Goal: Task Accomplishment & Management: Manage account settings

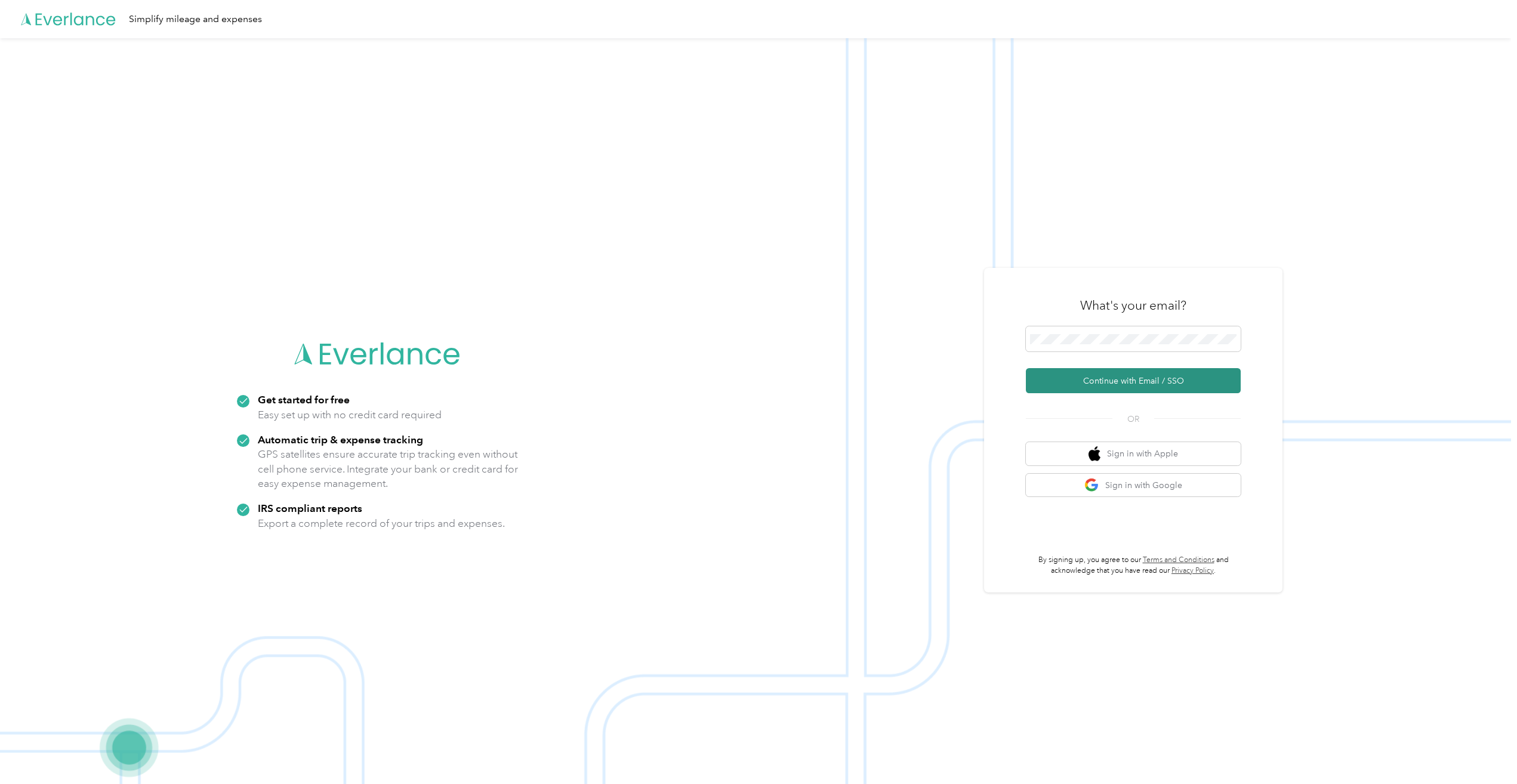
click at [1162, 379] on button "Continue with Email / SSO" at bounding box center [1133, 381] width 215 height 25
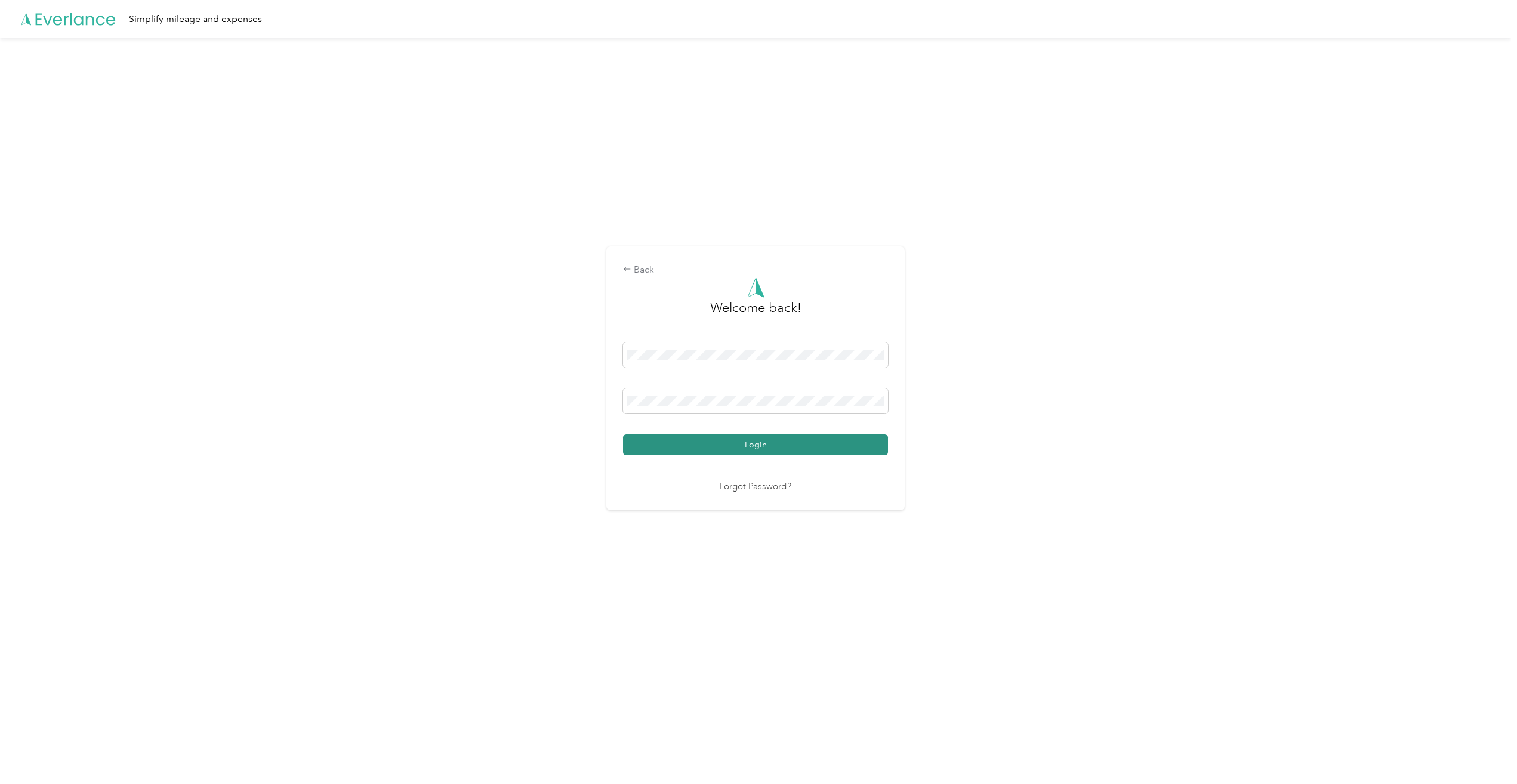
click at [830, 441] on button "Login" at bounding box center [755, 445] width 265 height 21
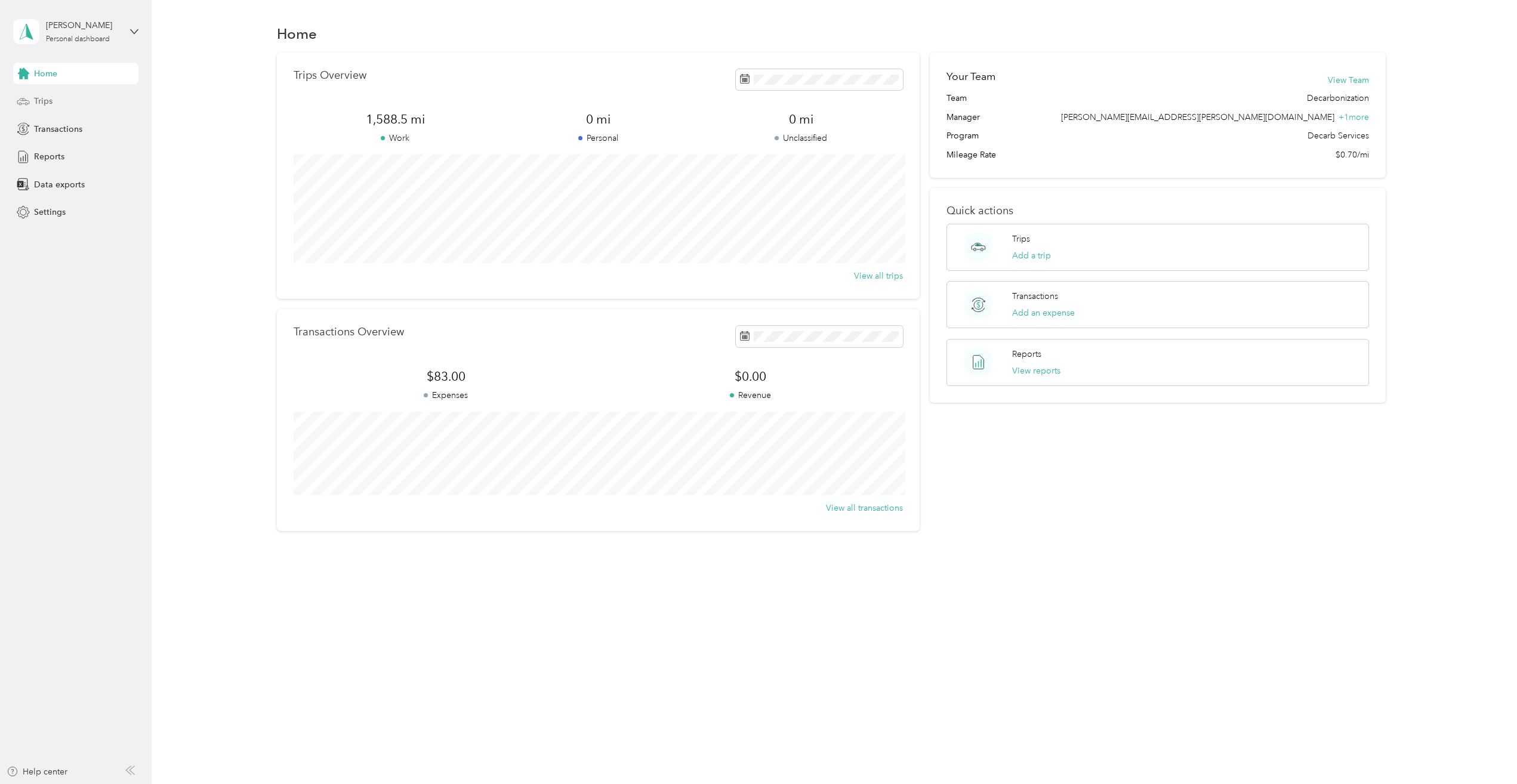
click at [47, 103] on span "Trips" at bounding box center [43, 101] width 18 height 12
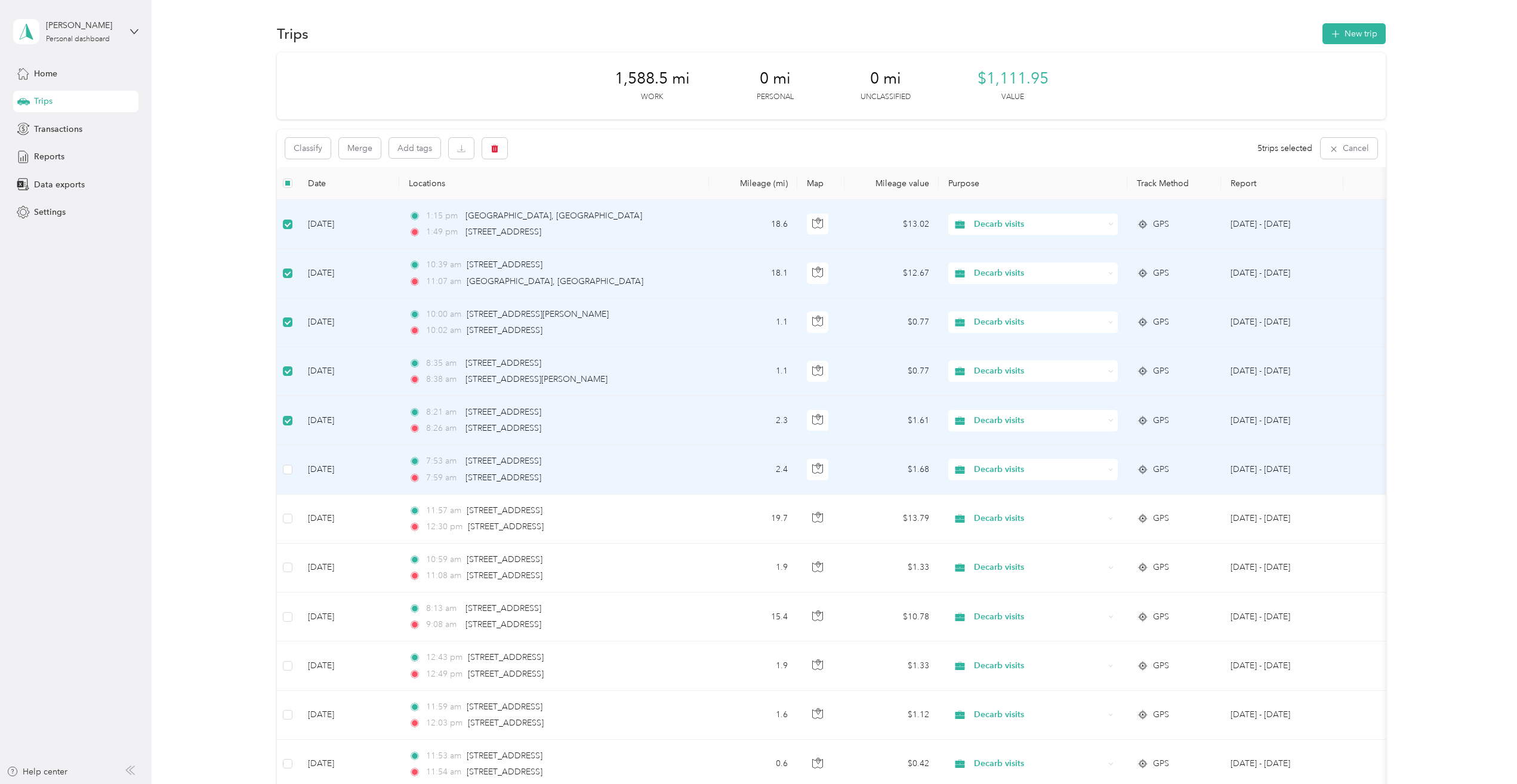
click at [293, 467] on td at bounding box center [287, 469] width 22 height 49
click at [498, 153] on icon "button" at bounding box center [494, 148] width 9 height 9
click at [580, 195] on button "Yes" at bounding box center [583, 198] width 24 height 19
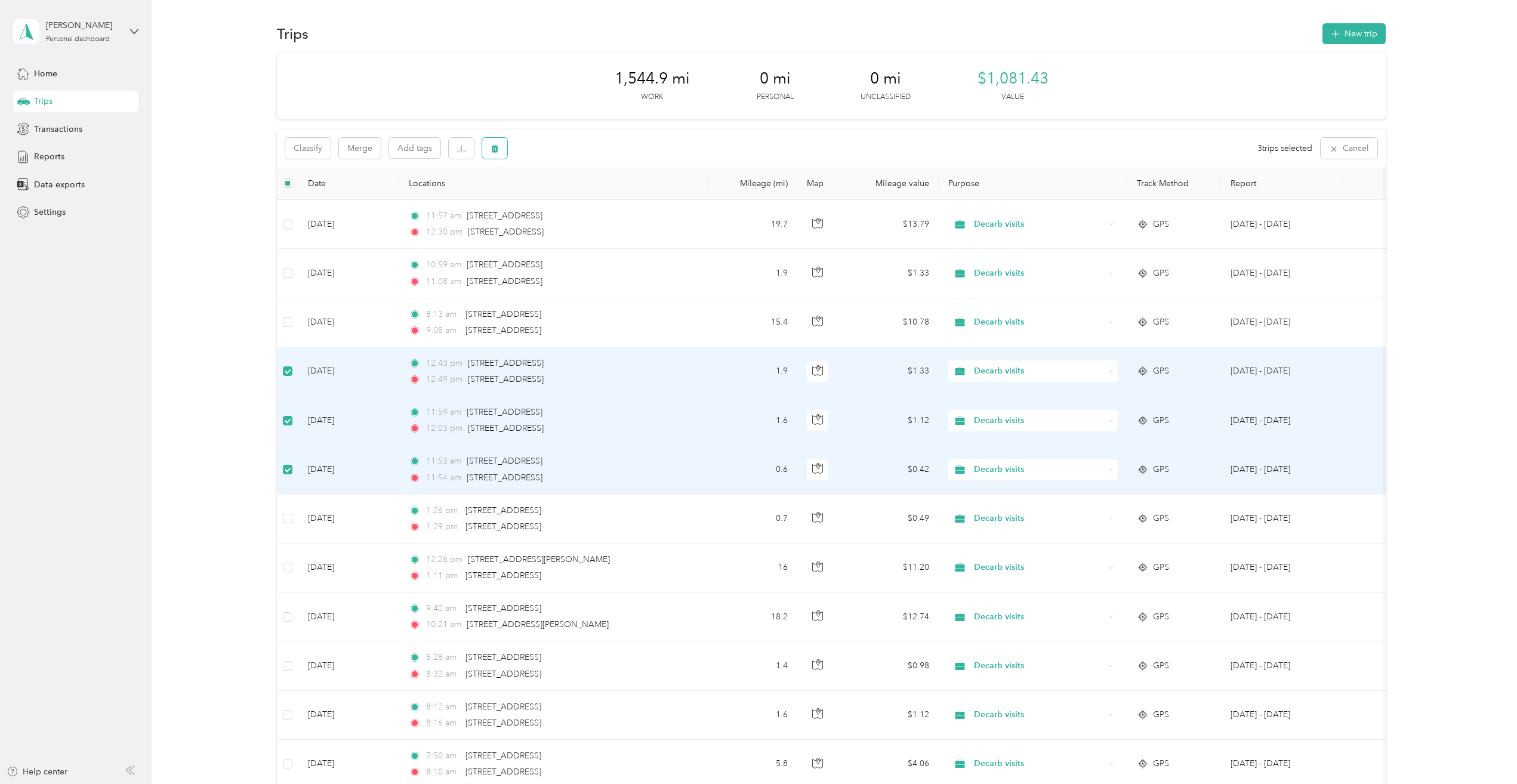
click at [501, 150] on button "button" at bounding box center [495, 148] width 25 height 21
click at [585, 197] on button "Yes" at bounding box center [583, 198] width 24 height 19
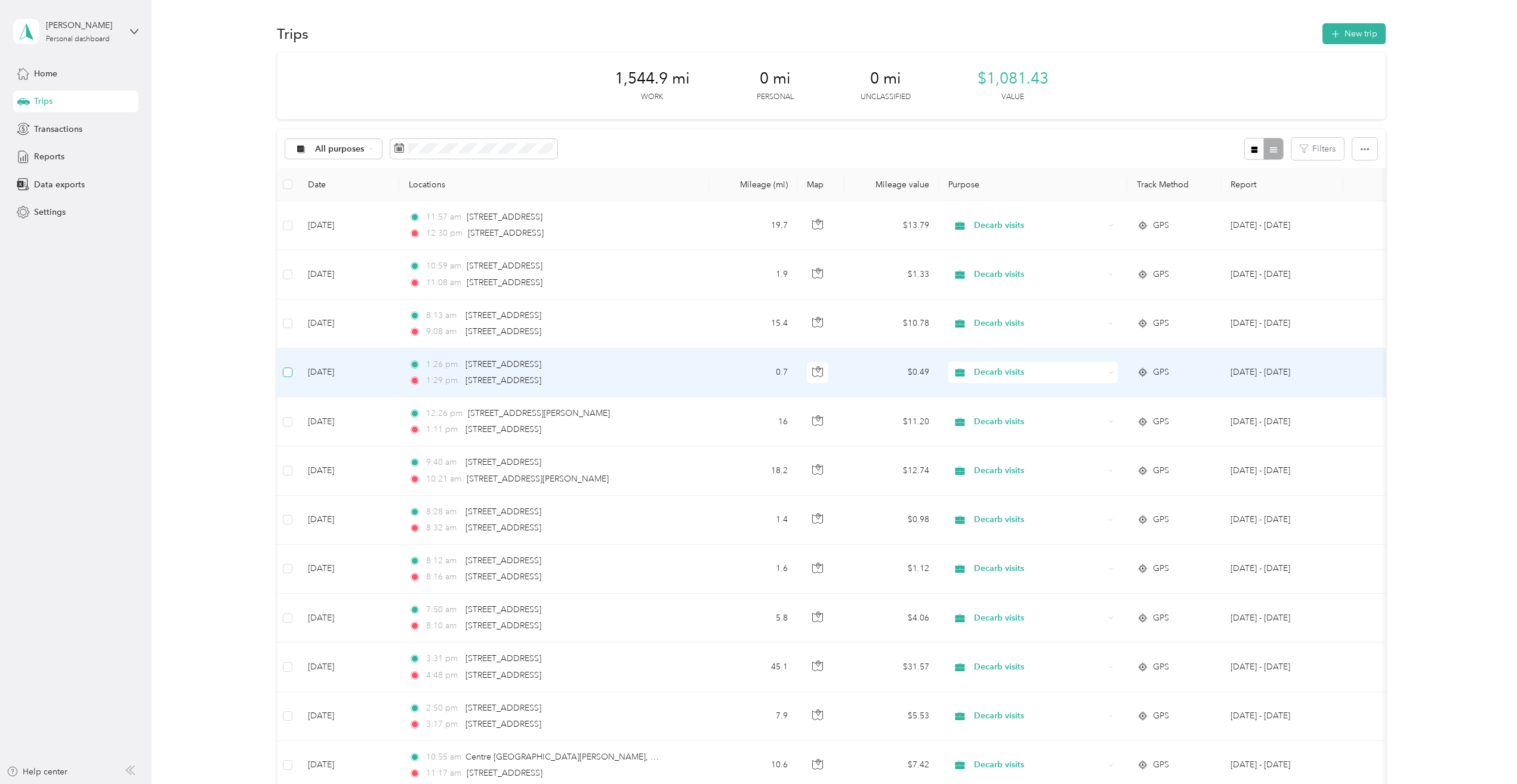
click at [283, 376] on label at bounding box center [288, 372] width 10 height 13
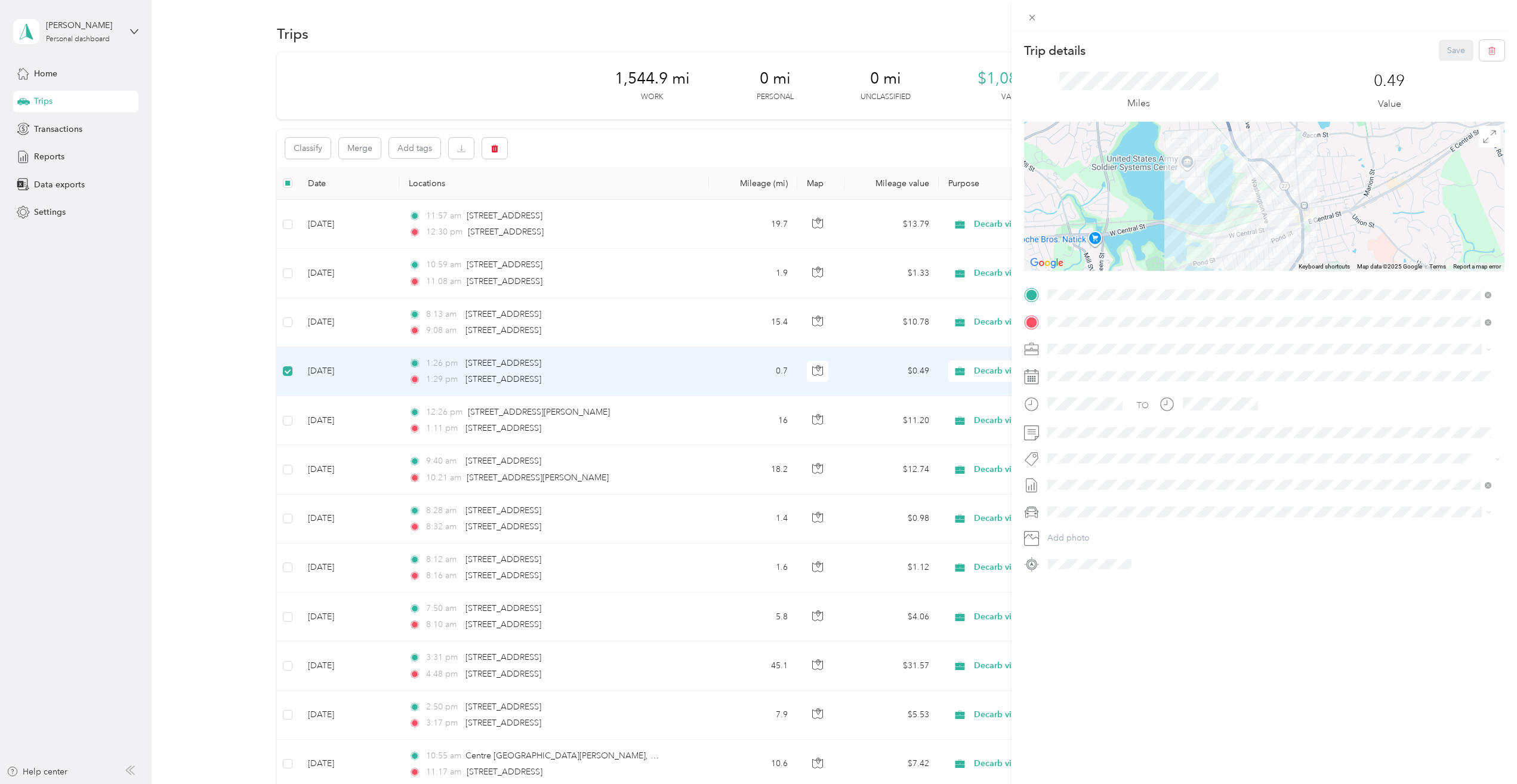
click at [493, 147] on div "Trip details Save This trip cannot be edited because it is either under review,…" at bounding box center [758, 392] width 1517 height 784
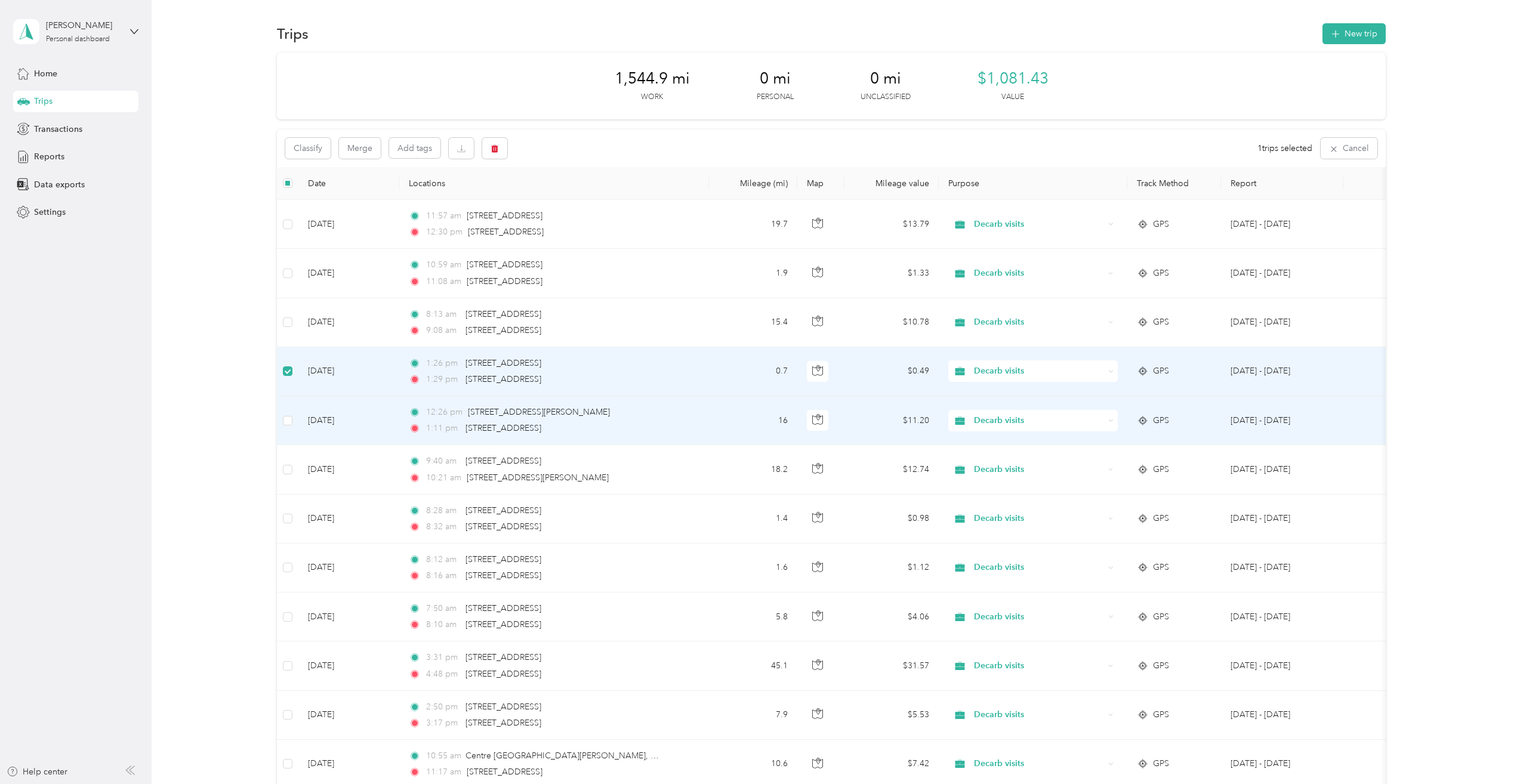
click at [344, 421] on td "[DATE]" at bounding box center [349, 420] width 101 height 49
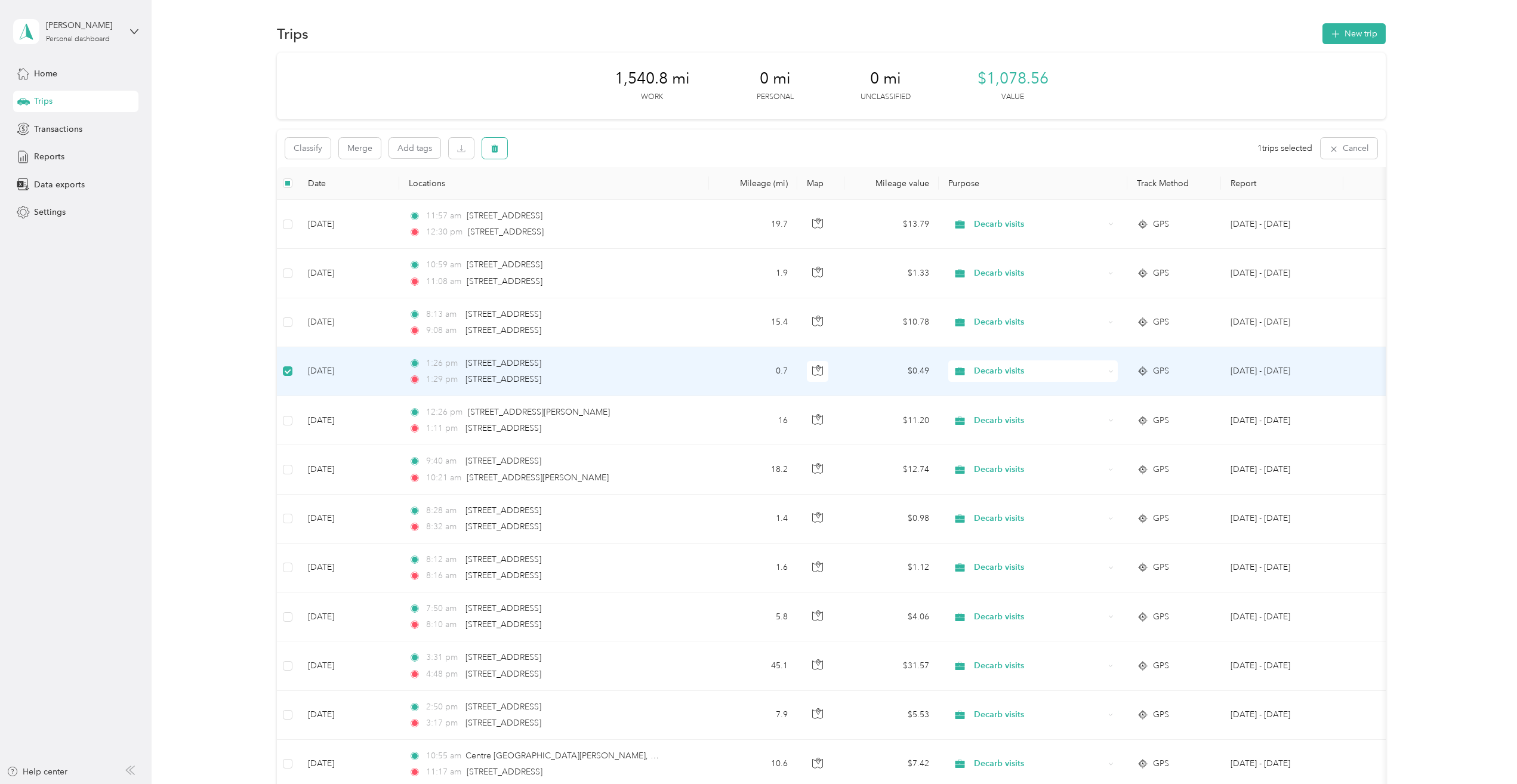
click at [496, 151] on icon "button" at bounding box center [494, 149] width 7 height 8
click at [583, 196] on button "Yes" at bounding box center [583, 198] width 24 height 19
click at [340, 370] on td "[DATE]" at bounding box center [349, 373] width 101 height 49
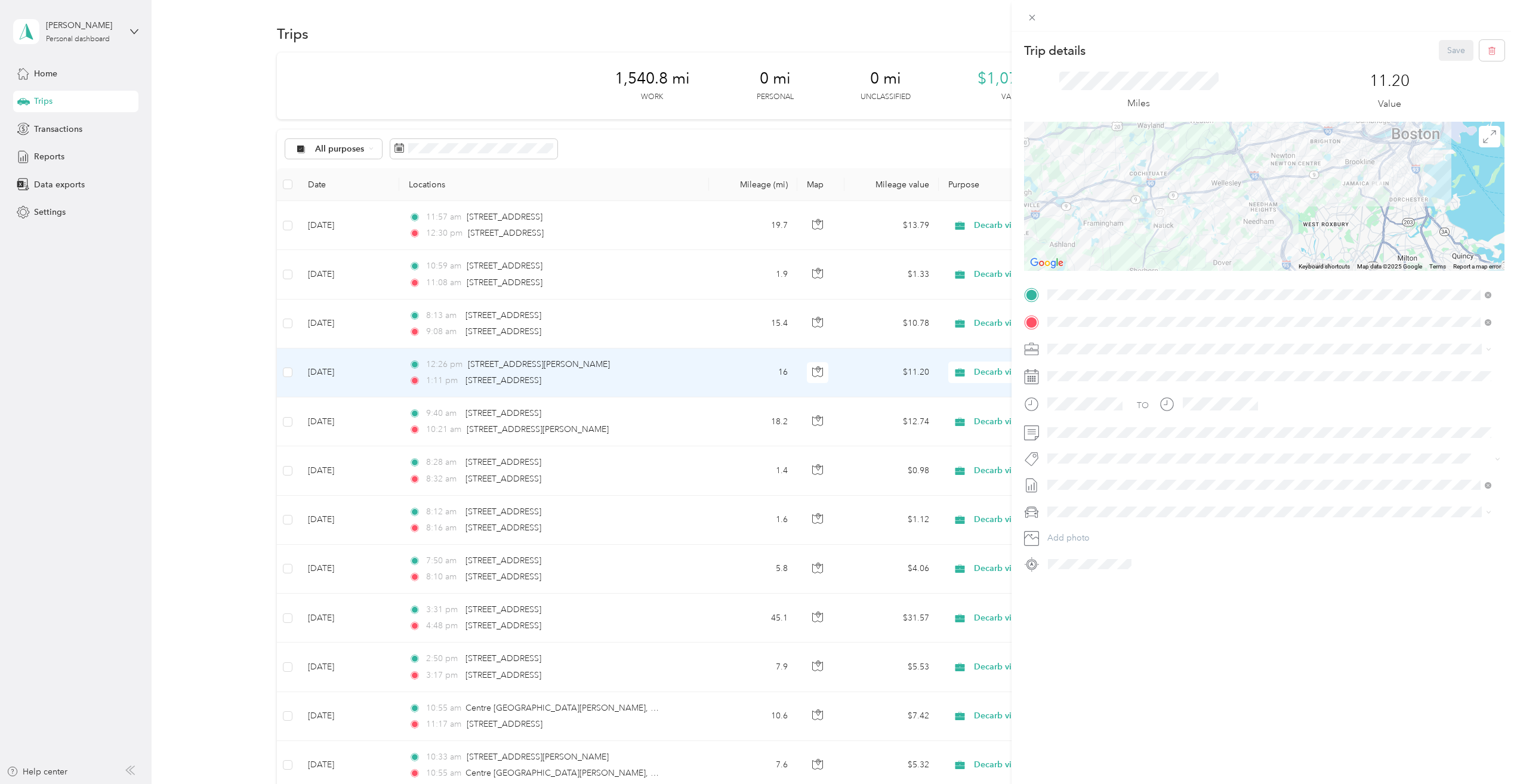
click at [338, 419] on div "Trip details Save This trip cannot be edited because it is either under review,…" at bounding box center [758, 392] width 1517 height 784
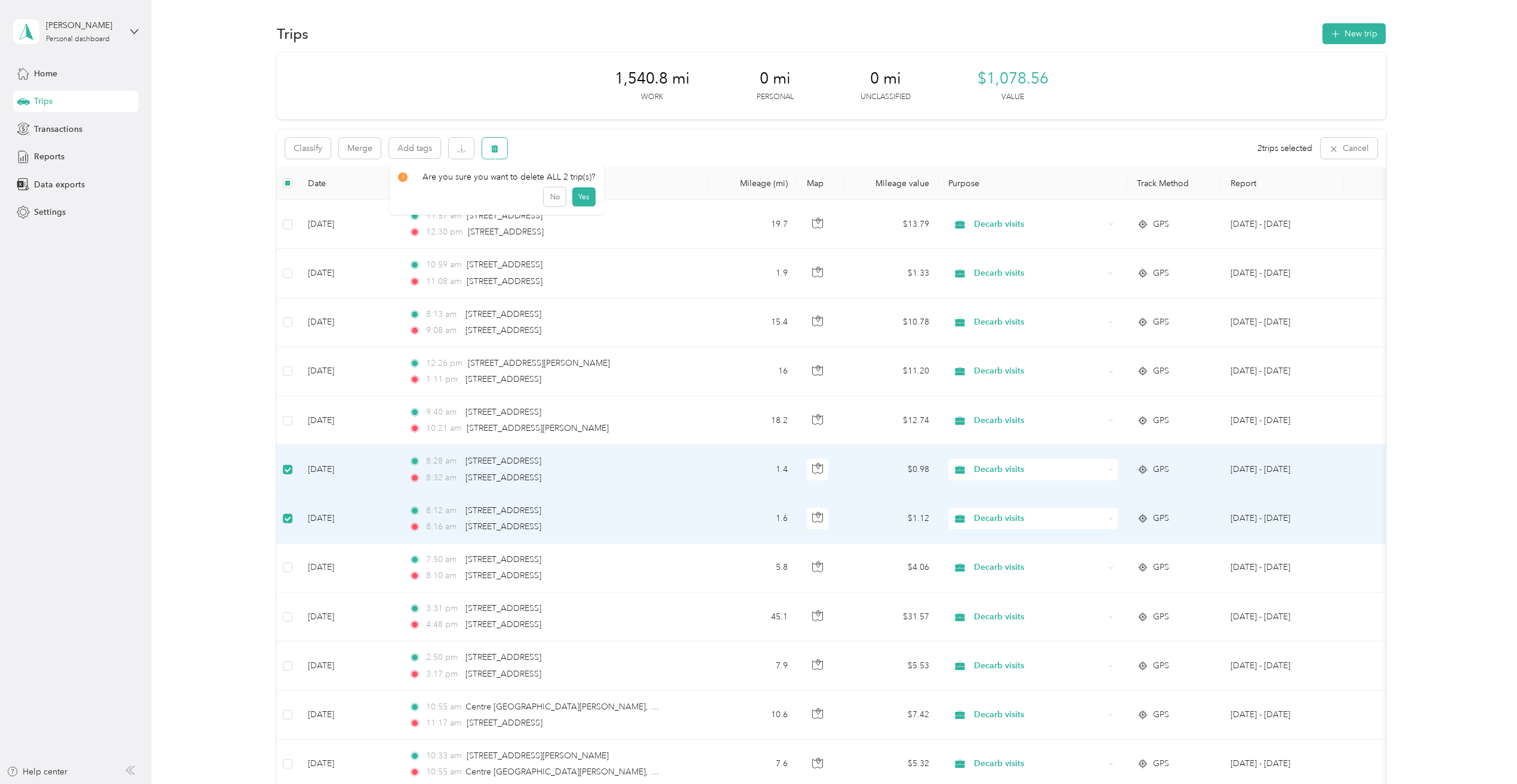
click at [495, 149] on icon "button" at bounding box center [494, 149] width 7 height 8
click at [583, 202] on button "Yes" at bounding box center [583, 198] width 24 height 19
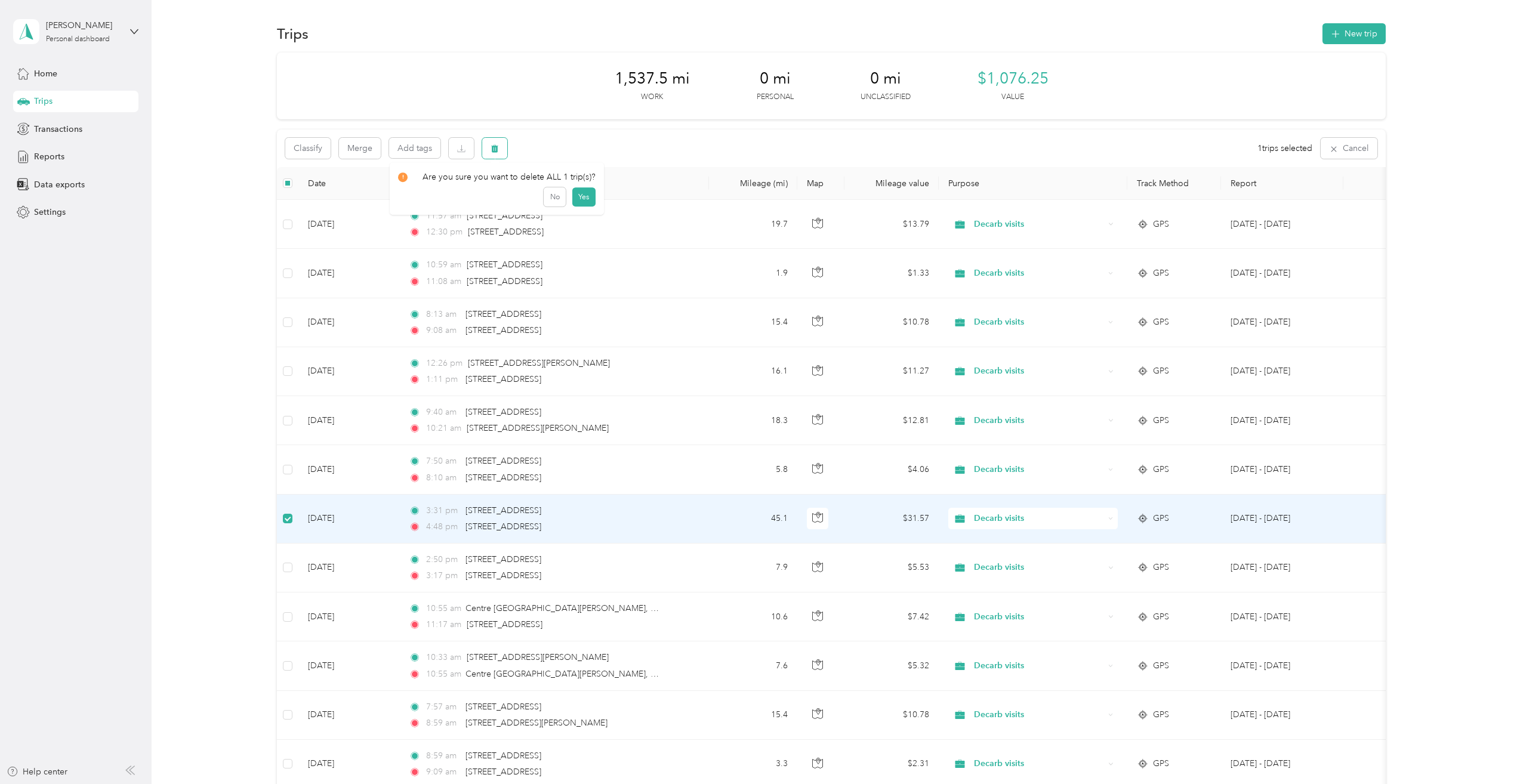
click at [499, 153] on button "button" at bounding box center [495, 148] width 25 height 21
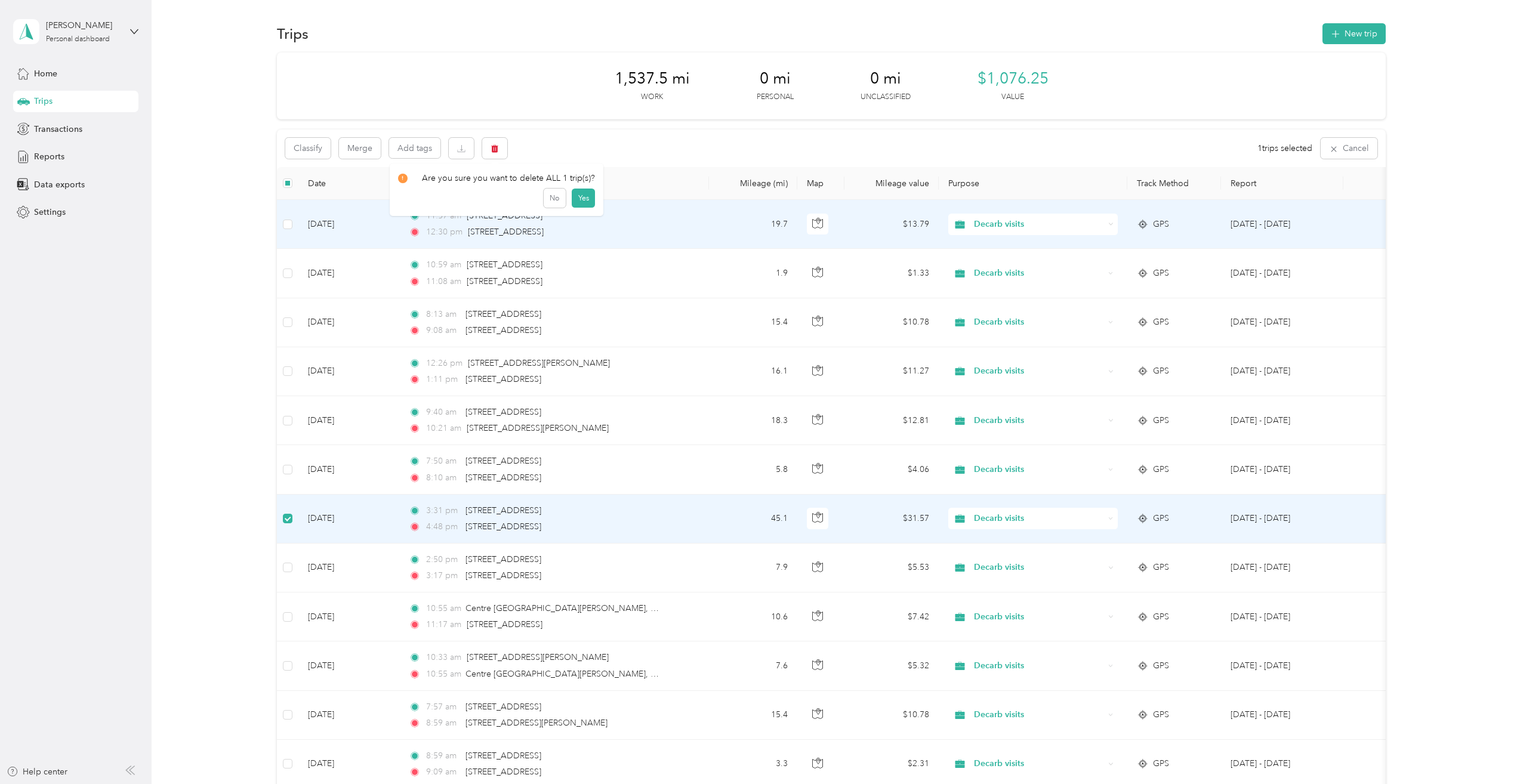
click at [583, 197] on div "Click to name as a Favorite Place" at bounding box center [542, 191] width 139 height 29
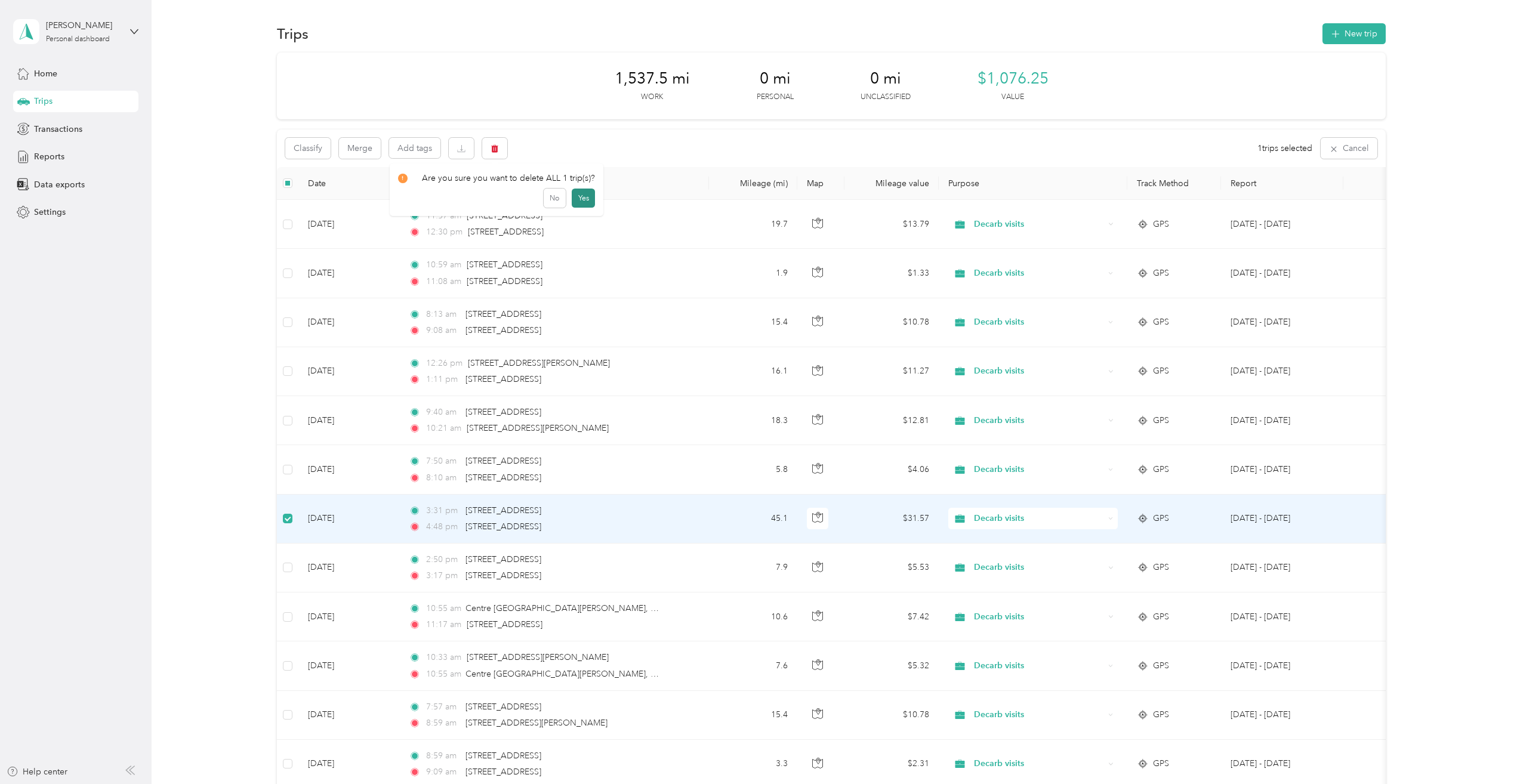
click at [582, 203] on button "Yes" at bounding box center [583, 198] width 24 height 19
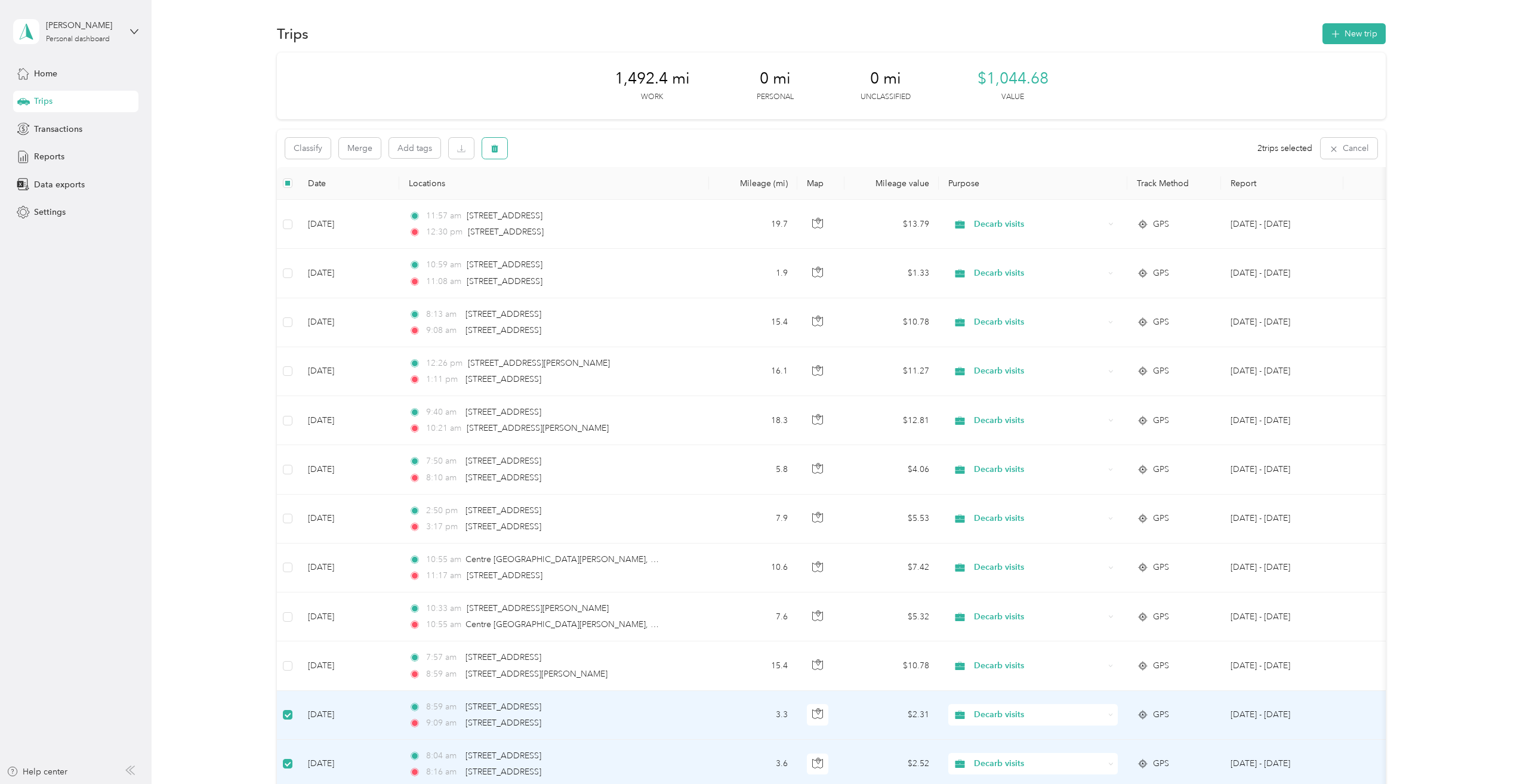
click at [502, 149] on button "button" at bounding box center [495, 148] width 25 height 21
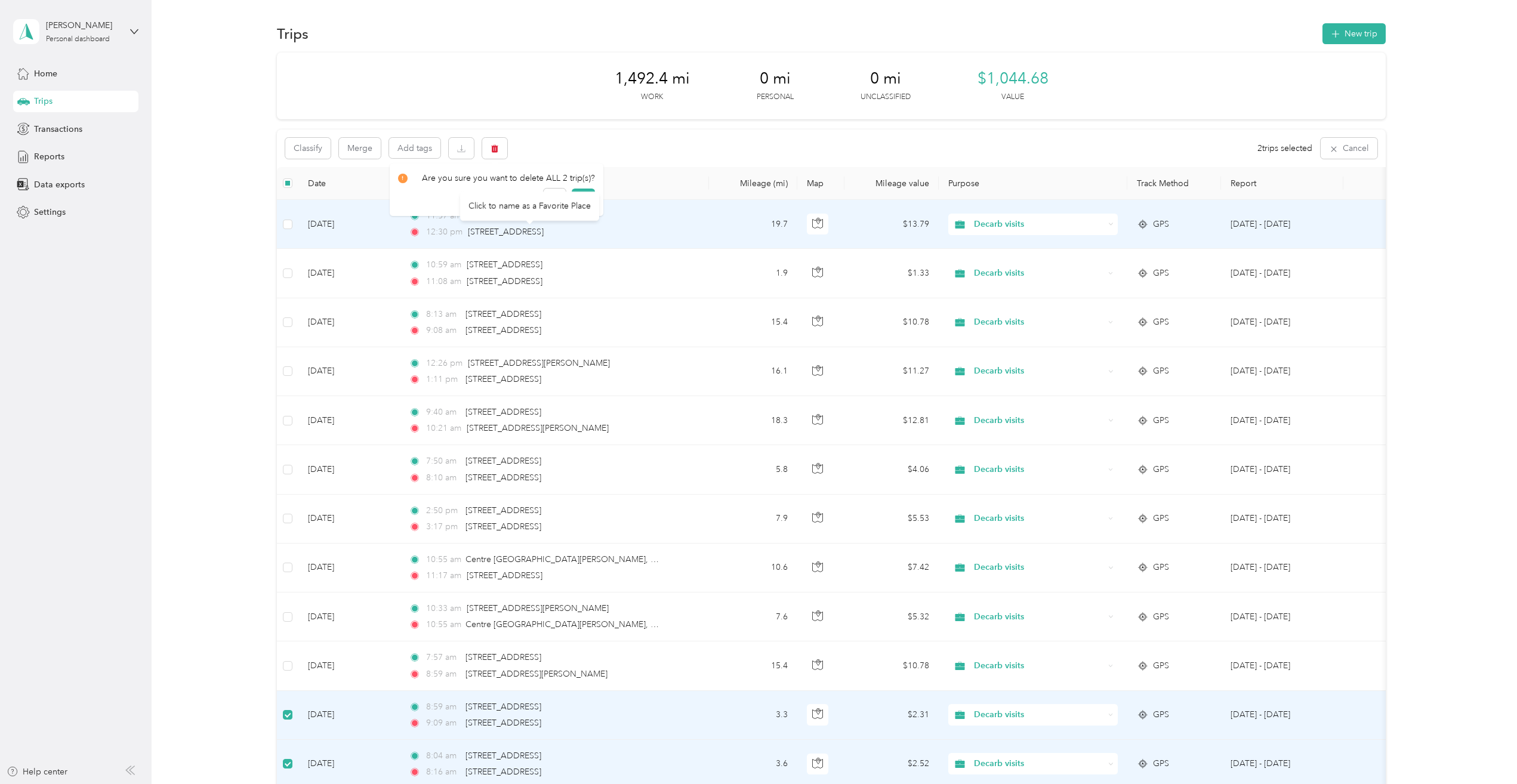
click at [587, 199] on div "Click to name as a Favorite Place" at bounding box center [530, 206] width 139 height 29
click at [583, 196] on div "Click to name as a Favorite Place" at bounding box center [530, 206] width 139 height 29
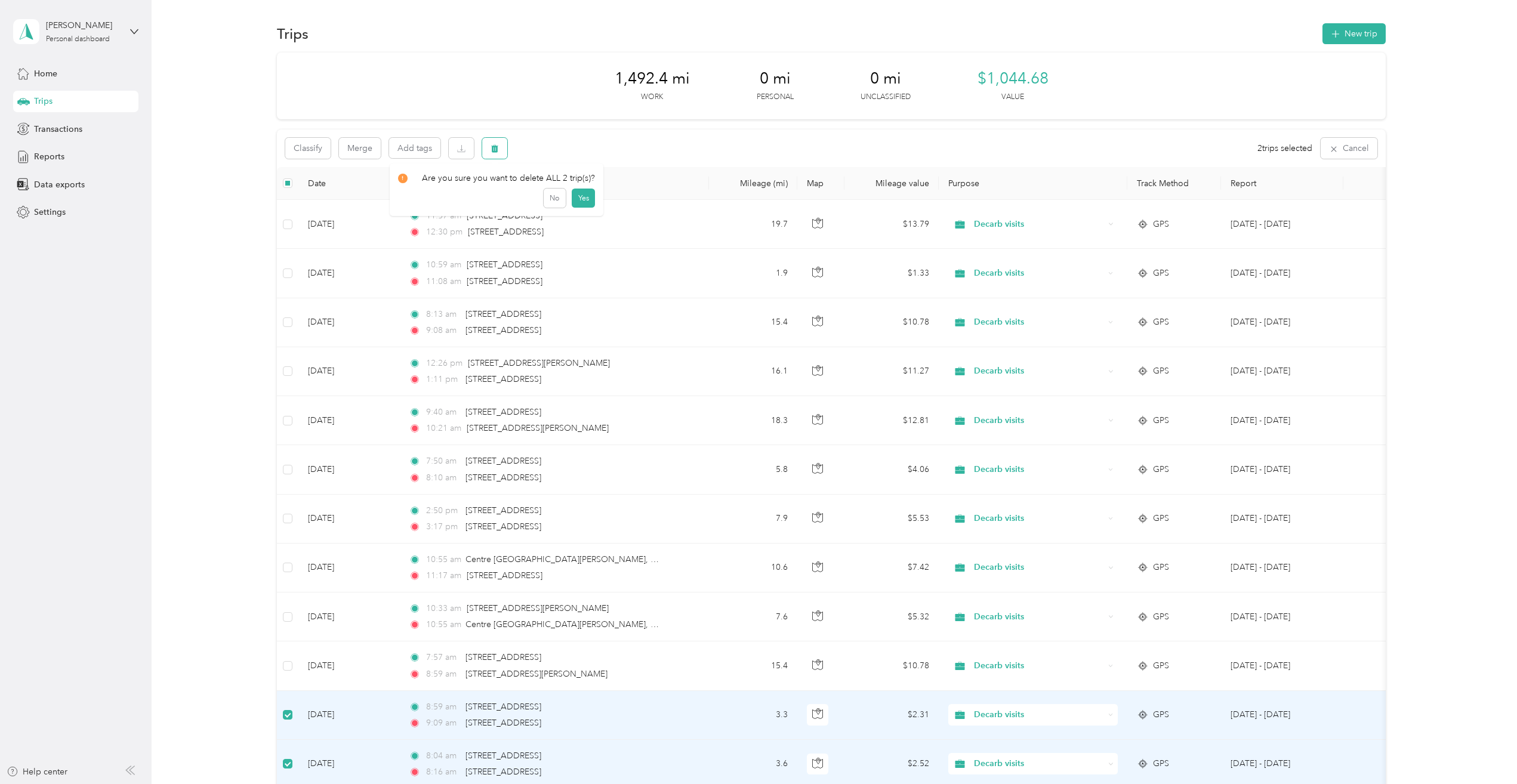
click at [494, 140] on button "button" at bounding box center [495, 148] width 25 height 21
click at [578, 197] on button "Yes" at bounding box center [583, 198] width 24 height 19
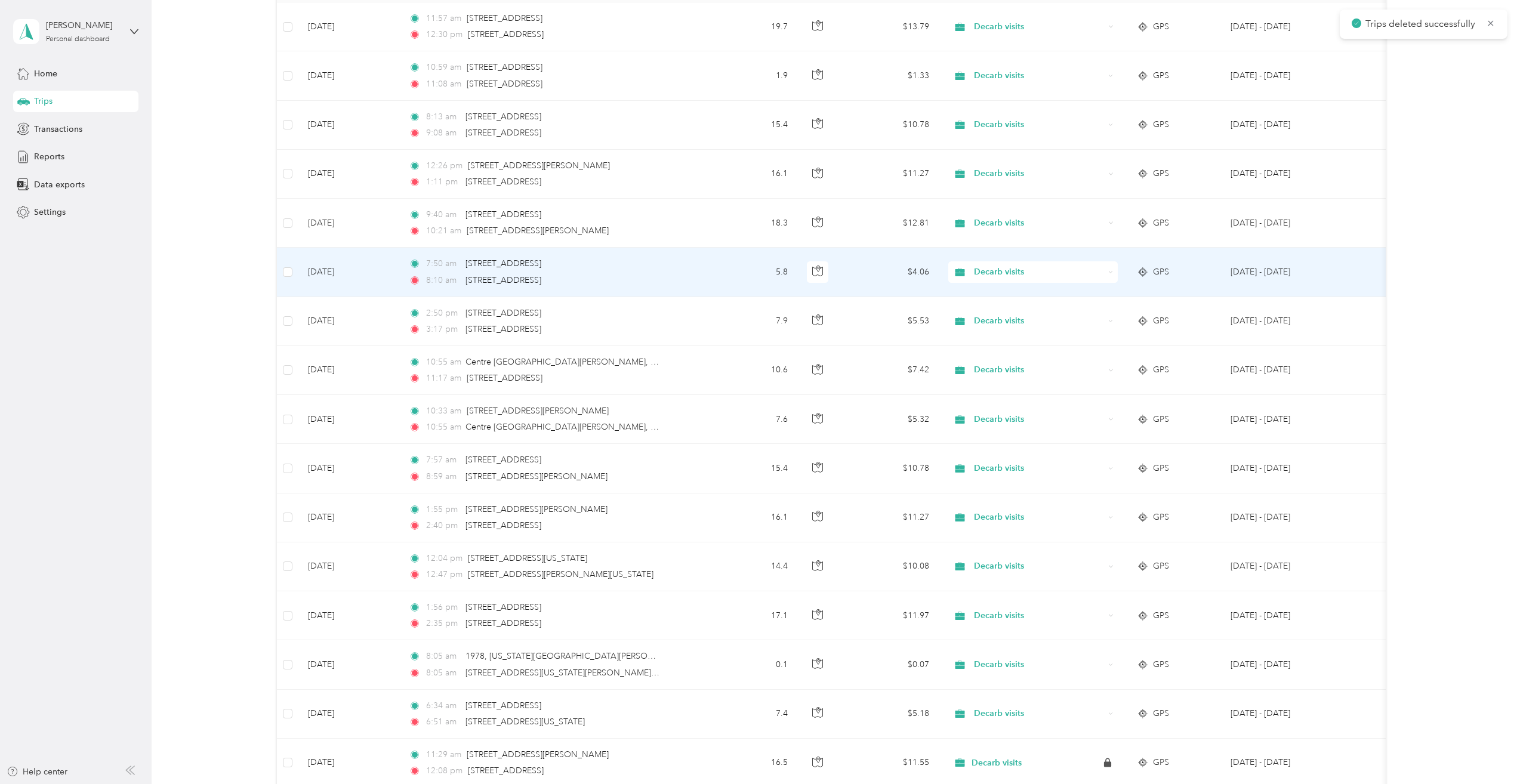
scroll to position [397, 0]
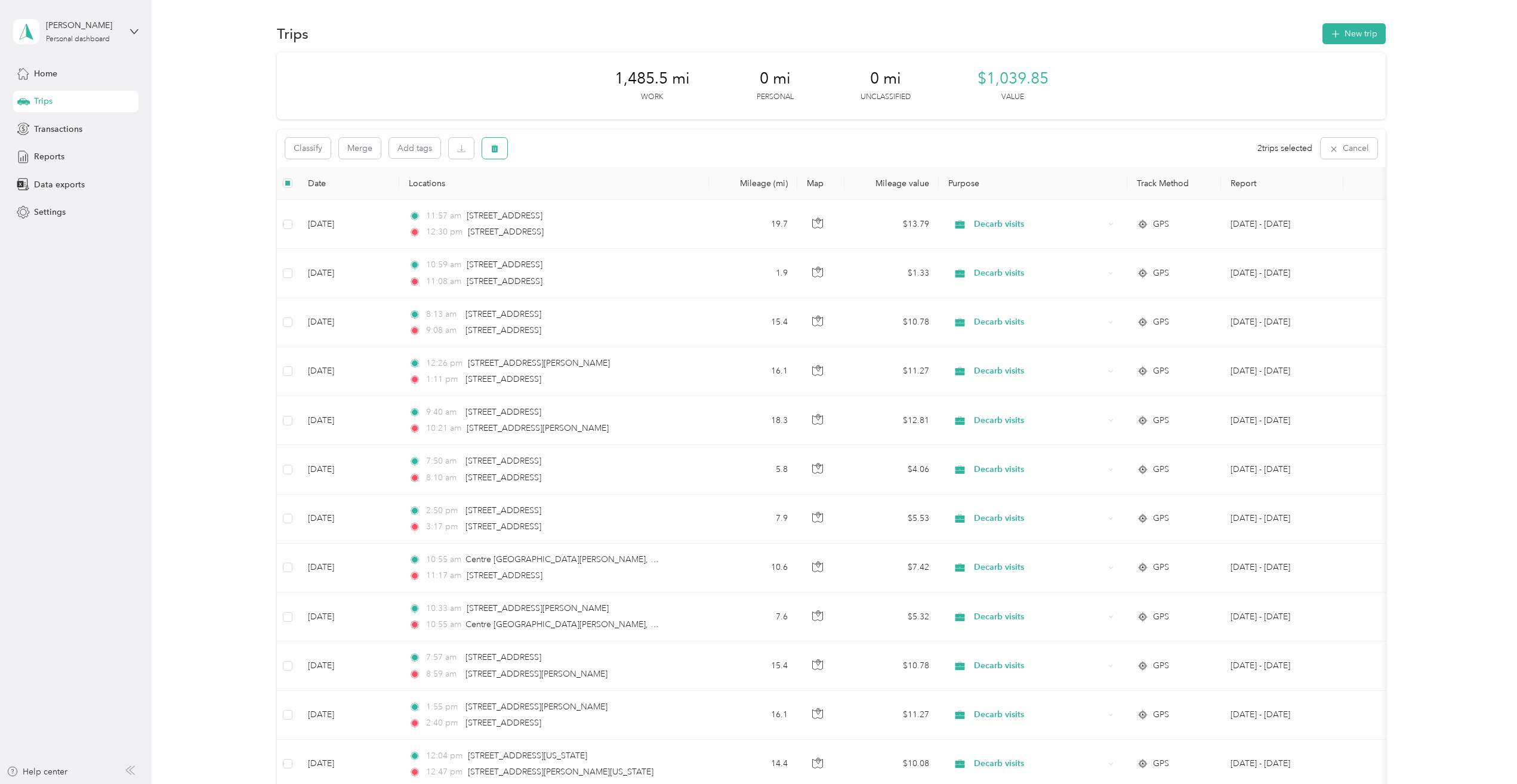
click at [492, 147] on icon "button" at bounding box center [494, 148] width 9 height 9
click at [585, 198] on button "Yes" at bounding box center [583, 198] width 24 height 19
click at [56, 68] on span "Home" at bounding box center [46, 73] width 24 height 12
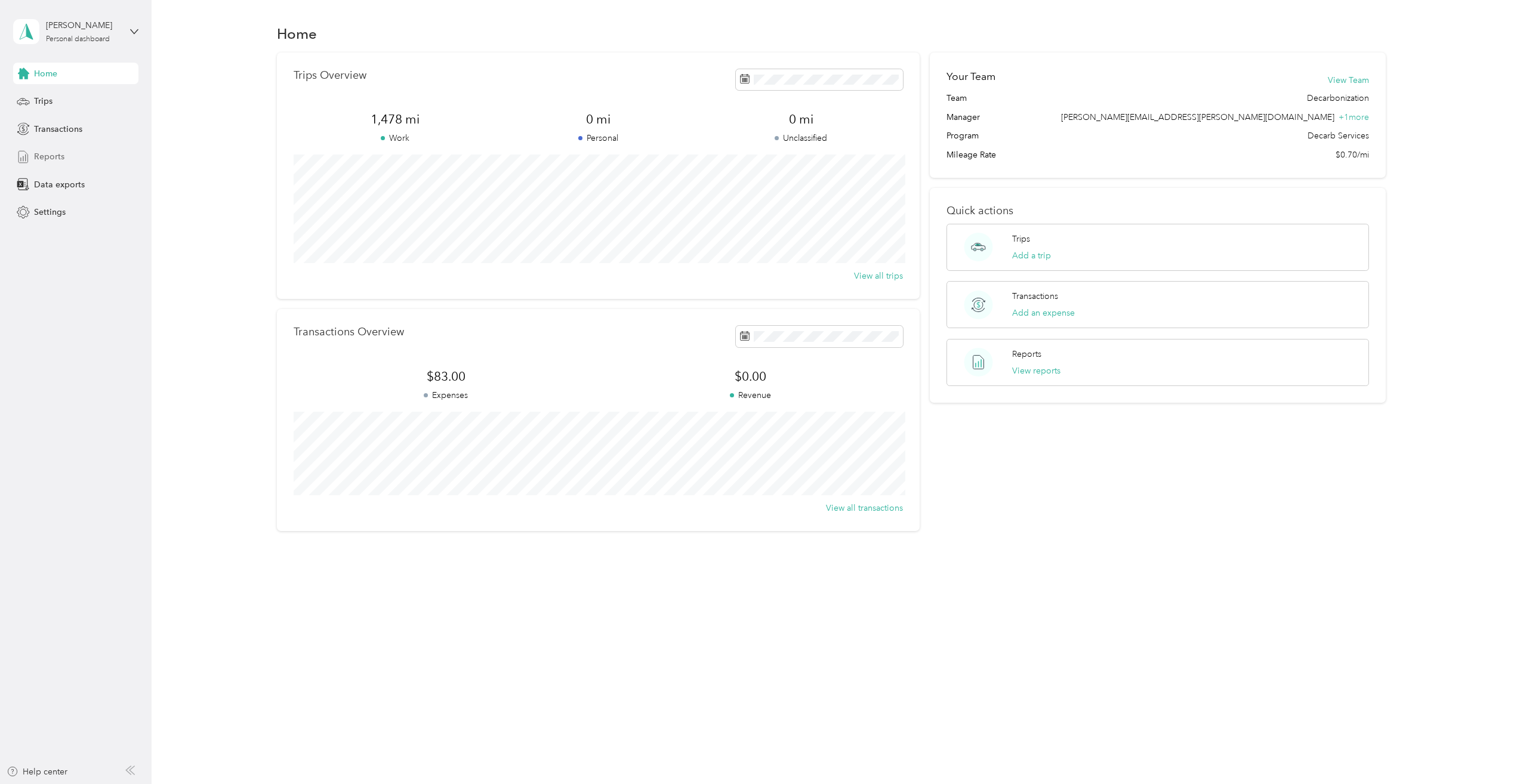
click at [64, 155] on div "Reports" at bounding box center [75, 157] width 125 height 22
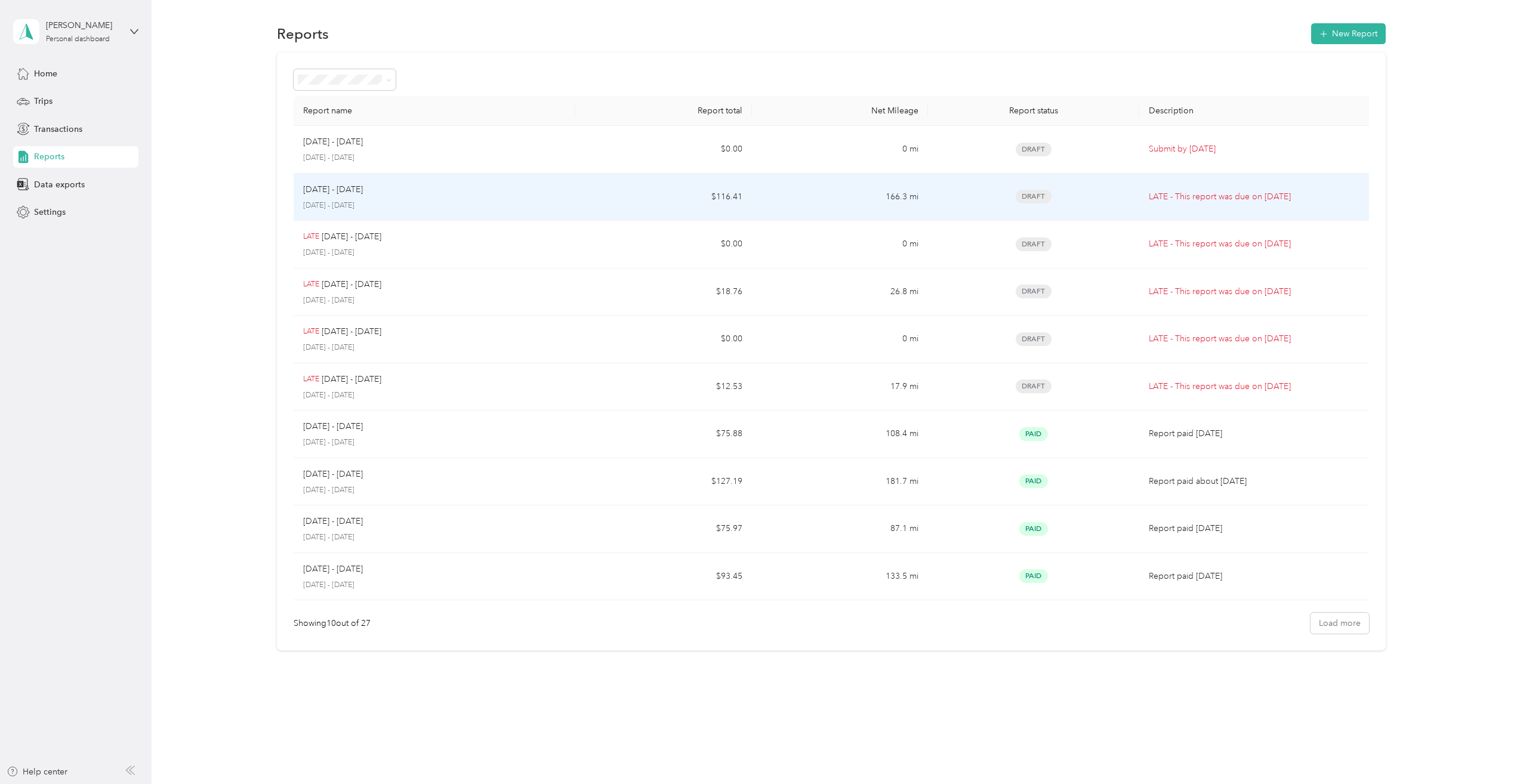
click at [1052, 203] on div "Draft" at bounding box center [1033, 196] width 36 height 14
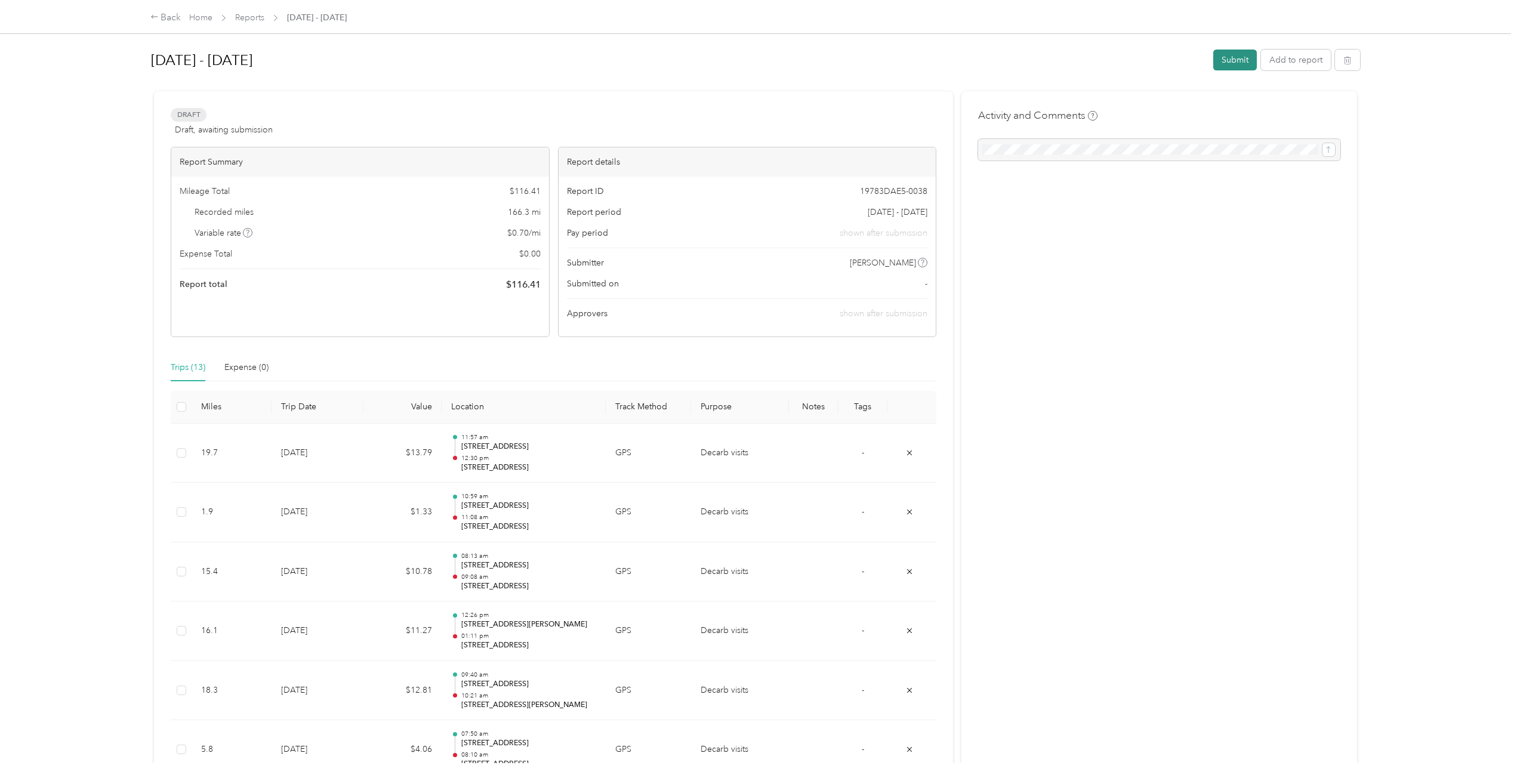
click at [1235, 62] on button "Submit" at bounding box center [1235, 60] width 43 height 21
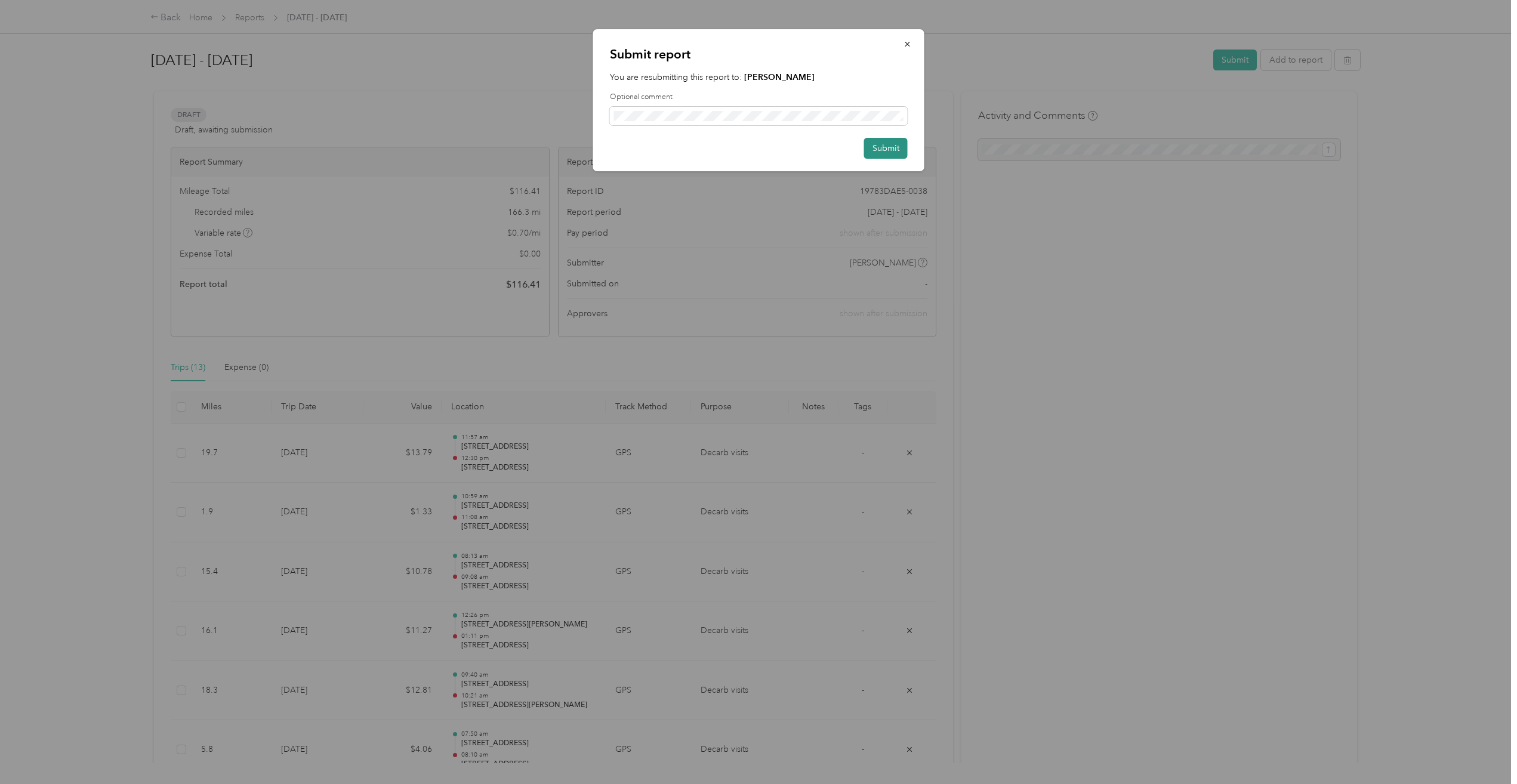
click at [894, 149] on button "Submit" at bounding box center [886, 148] width 43 height 21
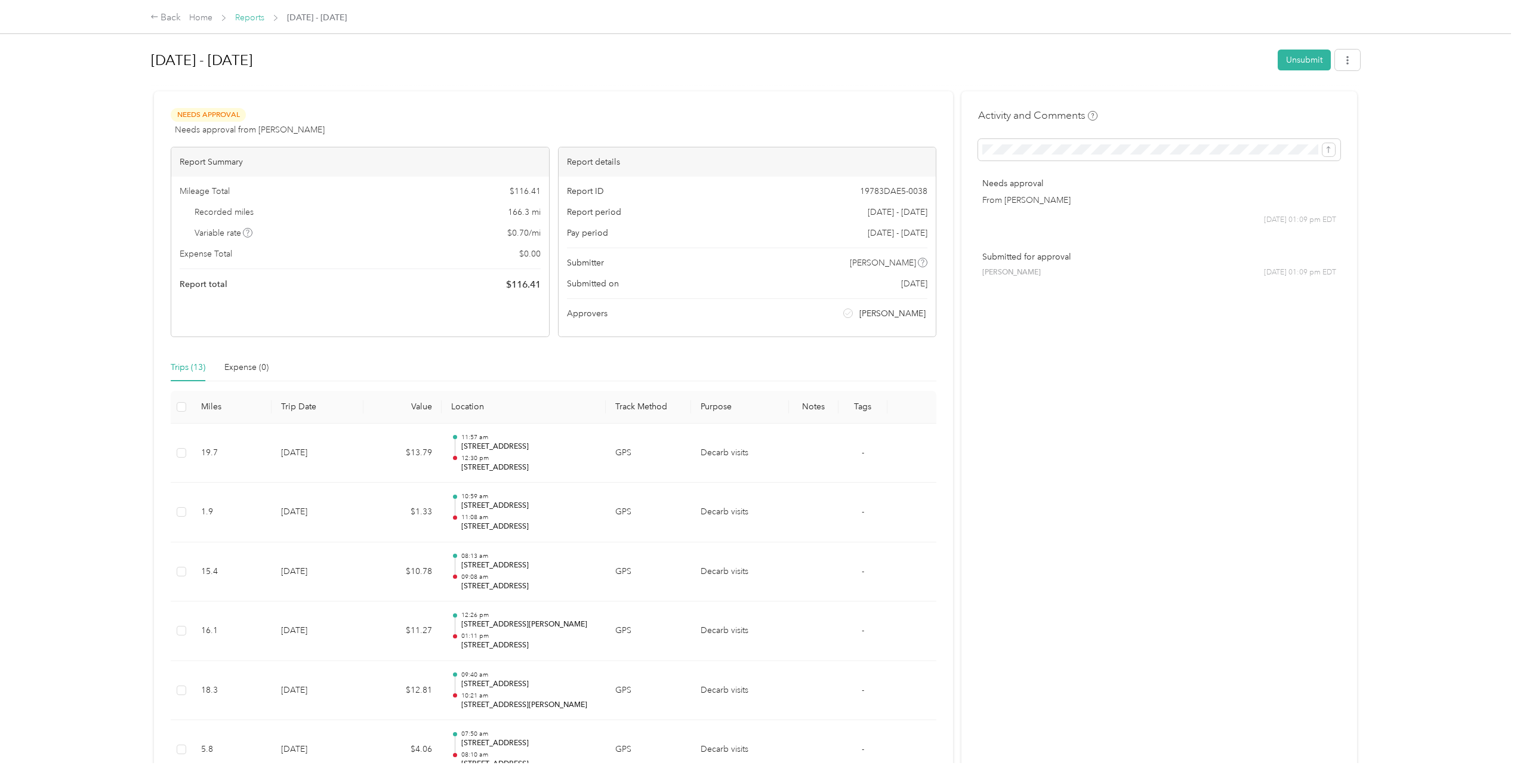
click at [250, 17] on link "Reports" at bounding box center [250, 17] width 30 height 10
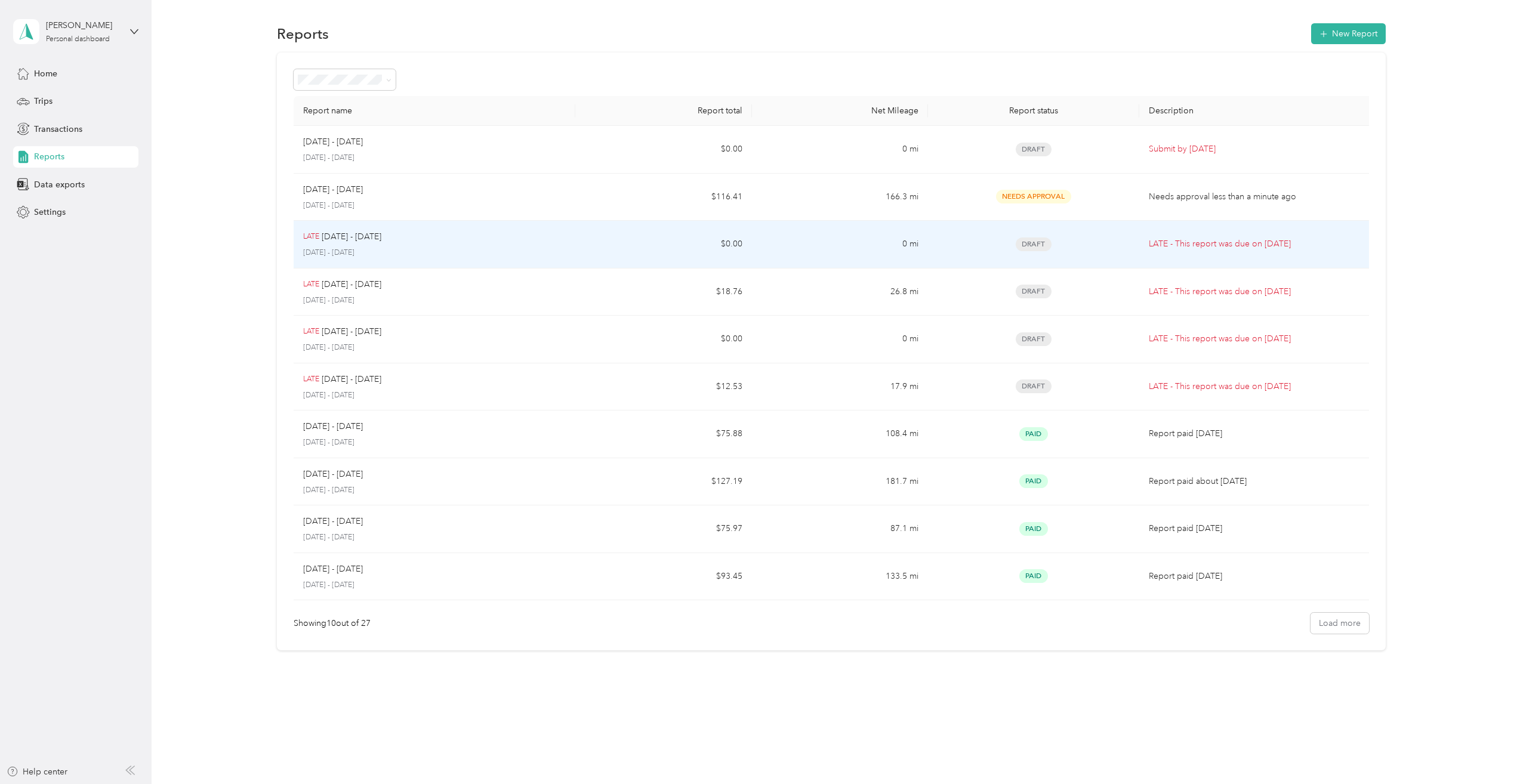
click at [1315, 237] on p "LATE - This report was due on Aug. 3, 2025" at bounding box center [1257, 244] width 216 height 13
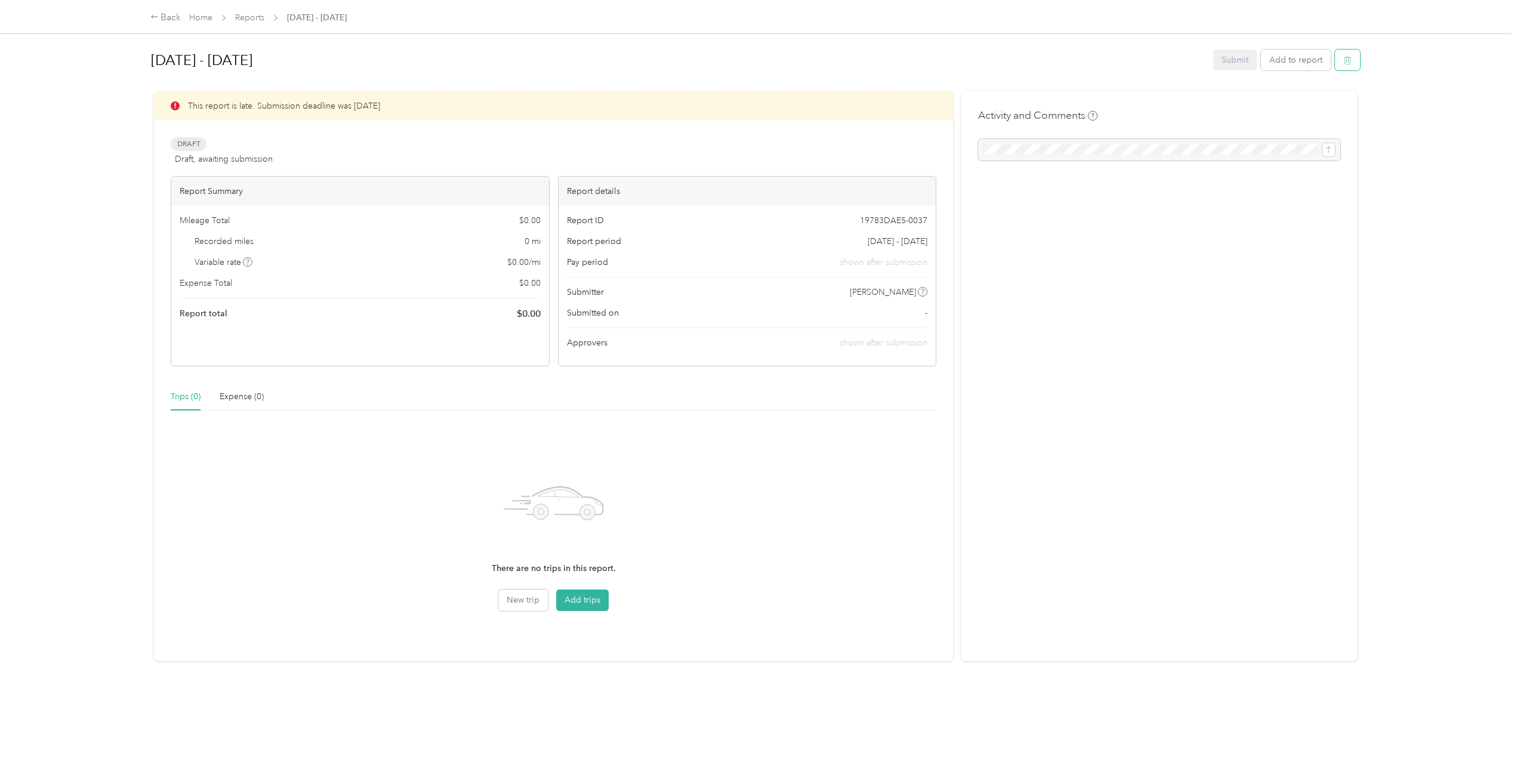
click at [1343, 60] on icon "button" at bounding box center [1347, 60] width 9 height 9
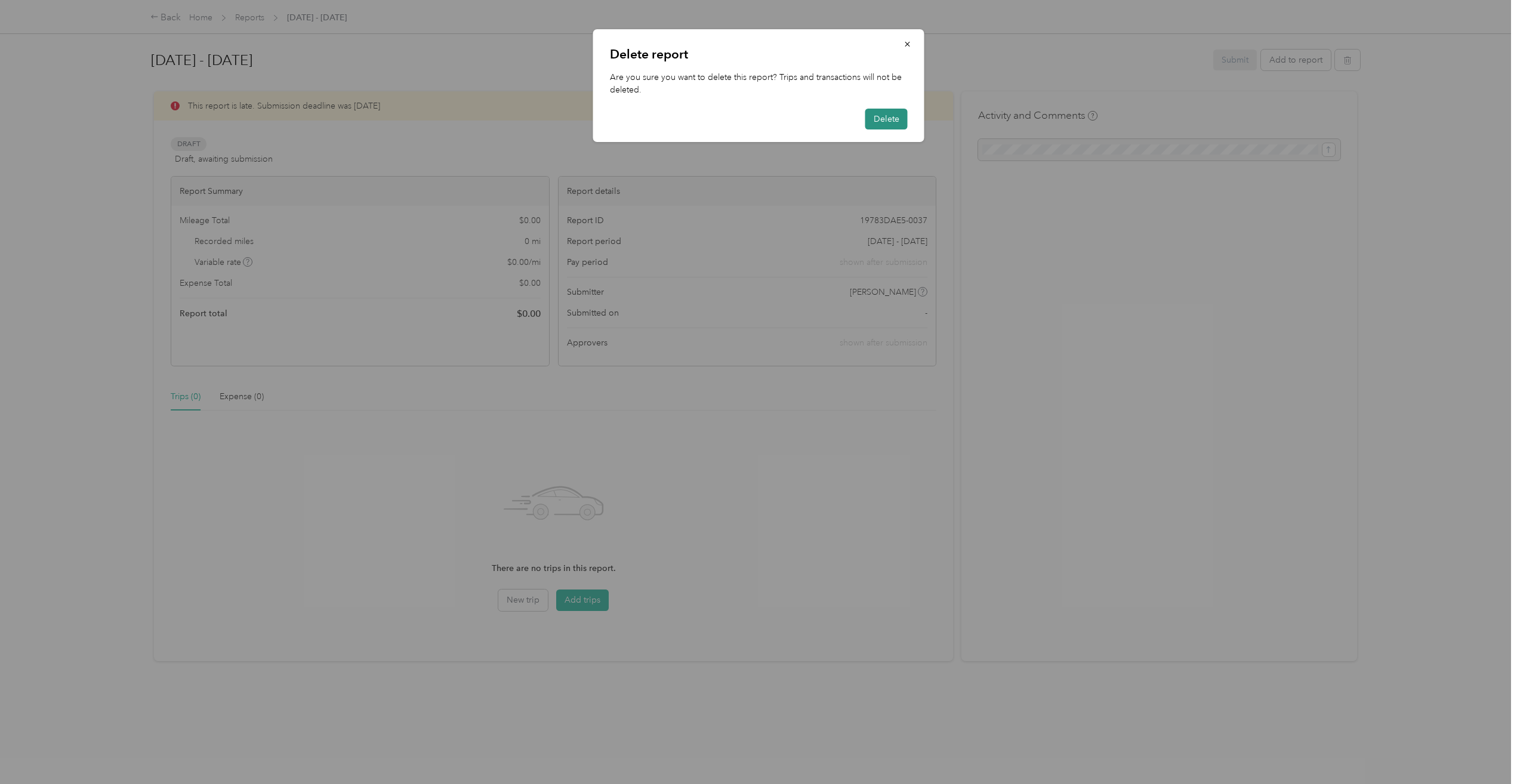
click at [886, 119] on button "Delete" at bounding box center [886, 119] width 43 height 21
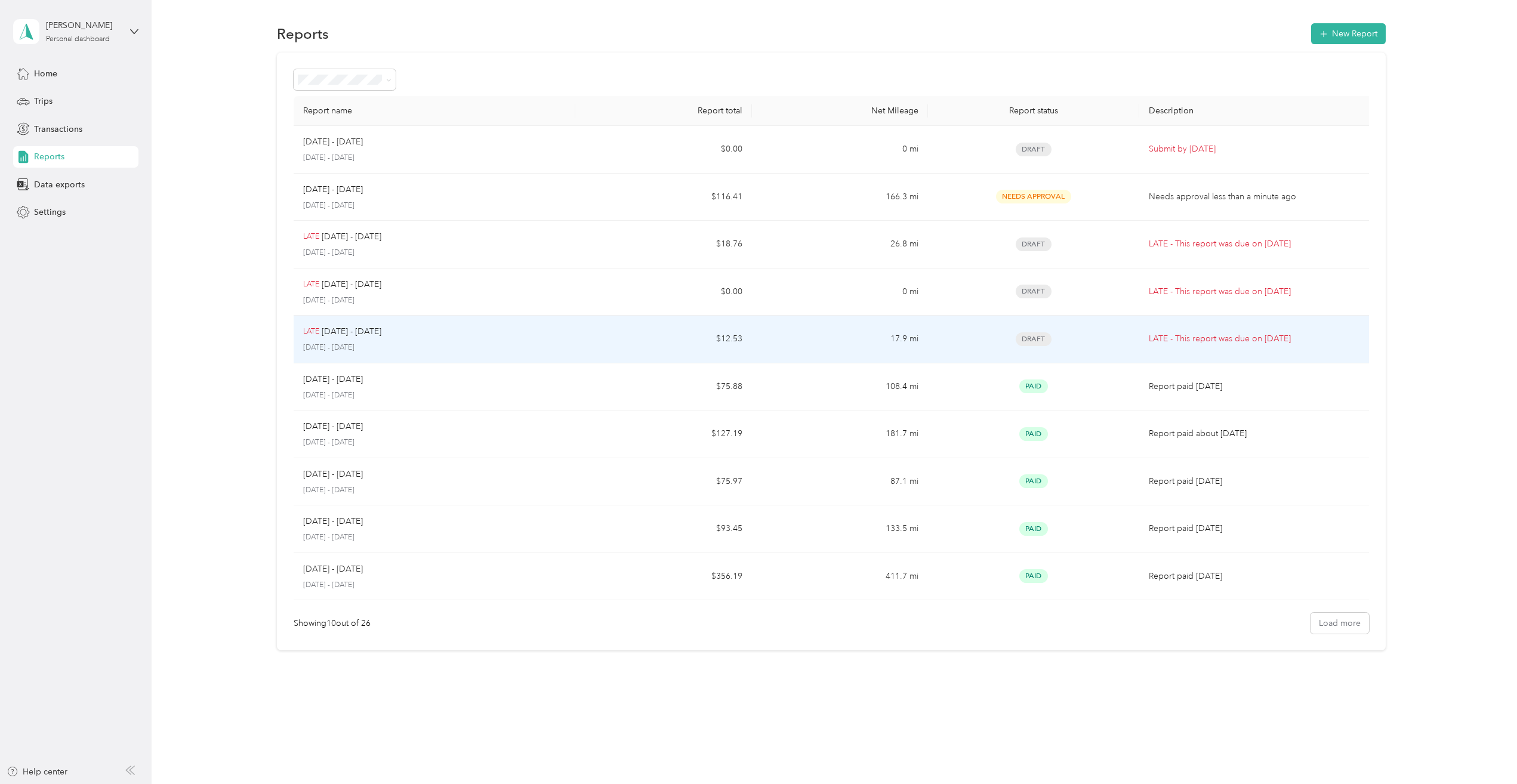
click at [1259, 340] on p "LATE - This report was due on Aug. 3, 2025" at bounding box center [1257, 339] width 216 height 13
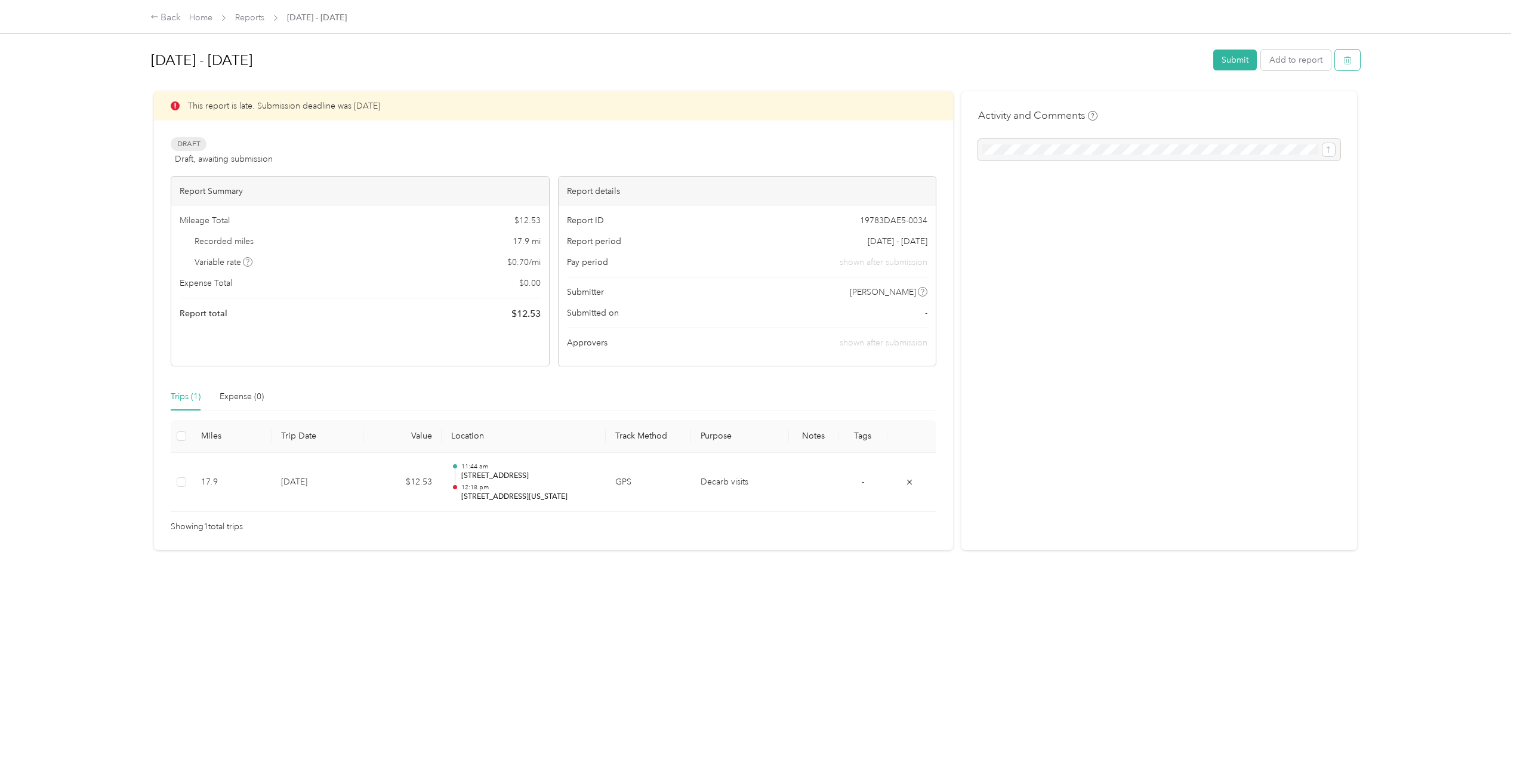
click at [1347, 56] on icon "button" at bounding box center [1347, 60] width 9 height 9
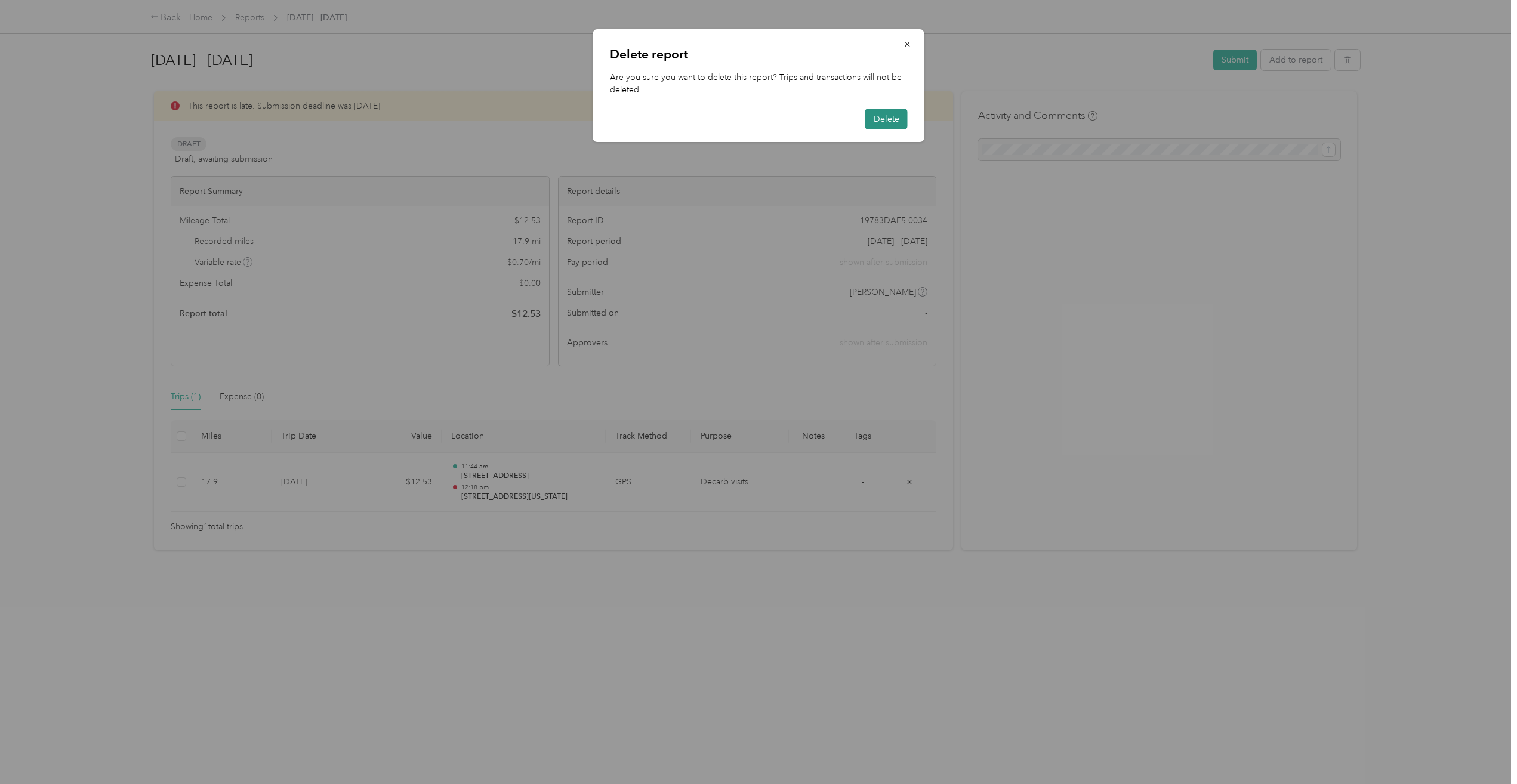
click at [889, 124] on button "Delete" at bounding box center [886, 119] width 43 height 21
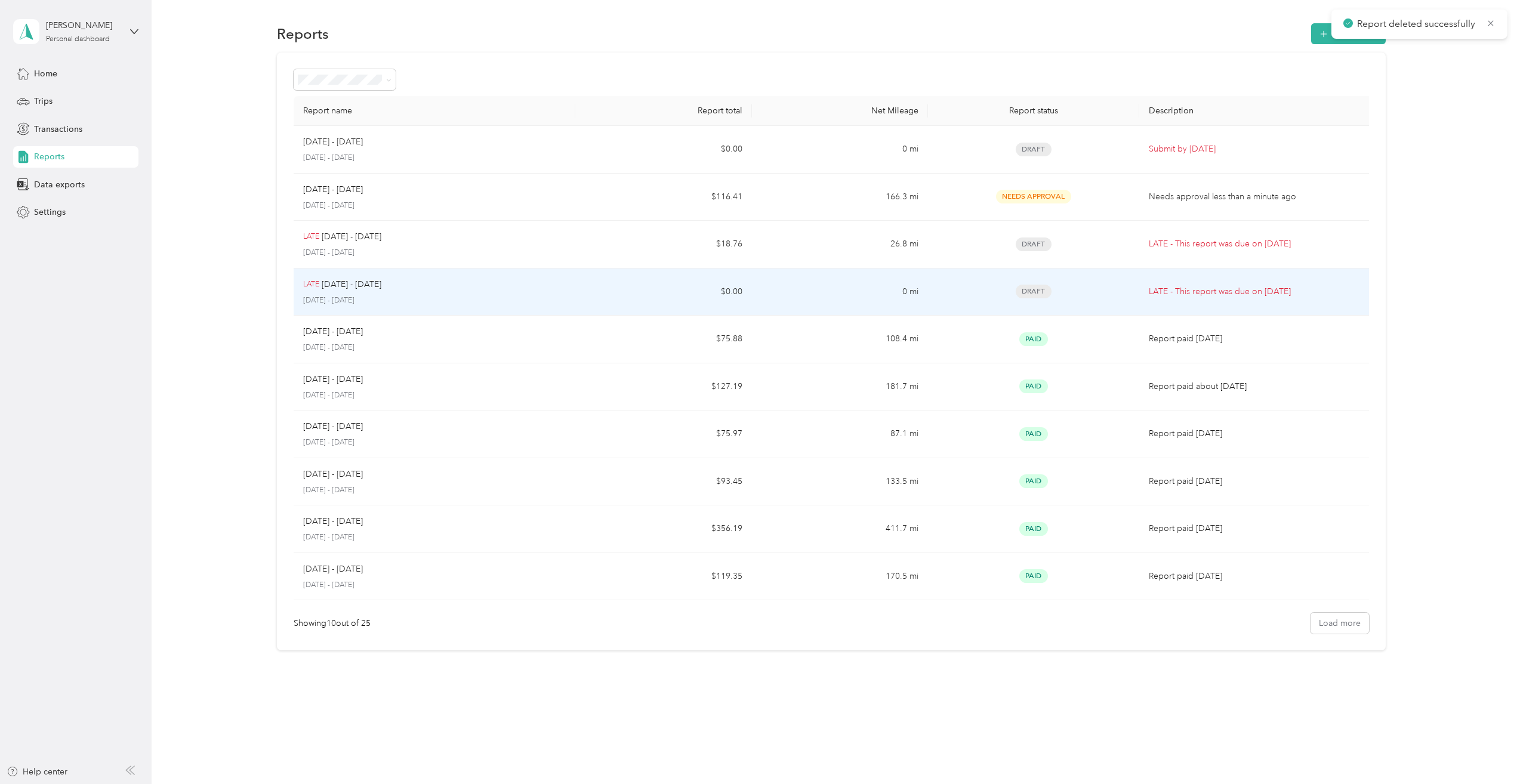
click at [1242, 294] on p "LATE - This report was due on Aug. 3, 2025" at bounding box center [1257, 292] width 216 height 13
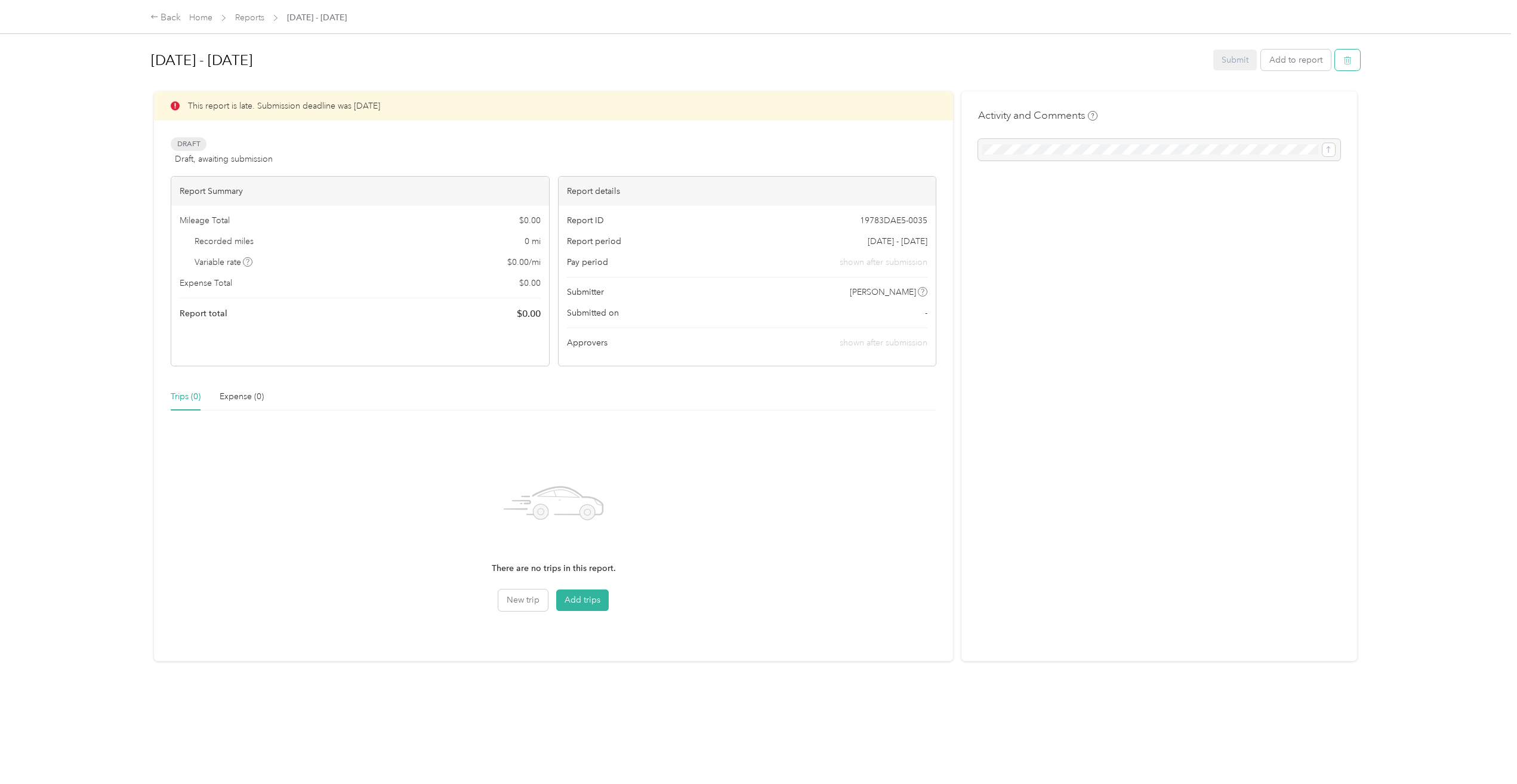
click at [1347, 62] on icon "button" at bounding box center [1347, 60] width 9 height 9
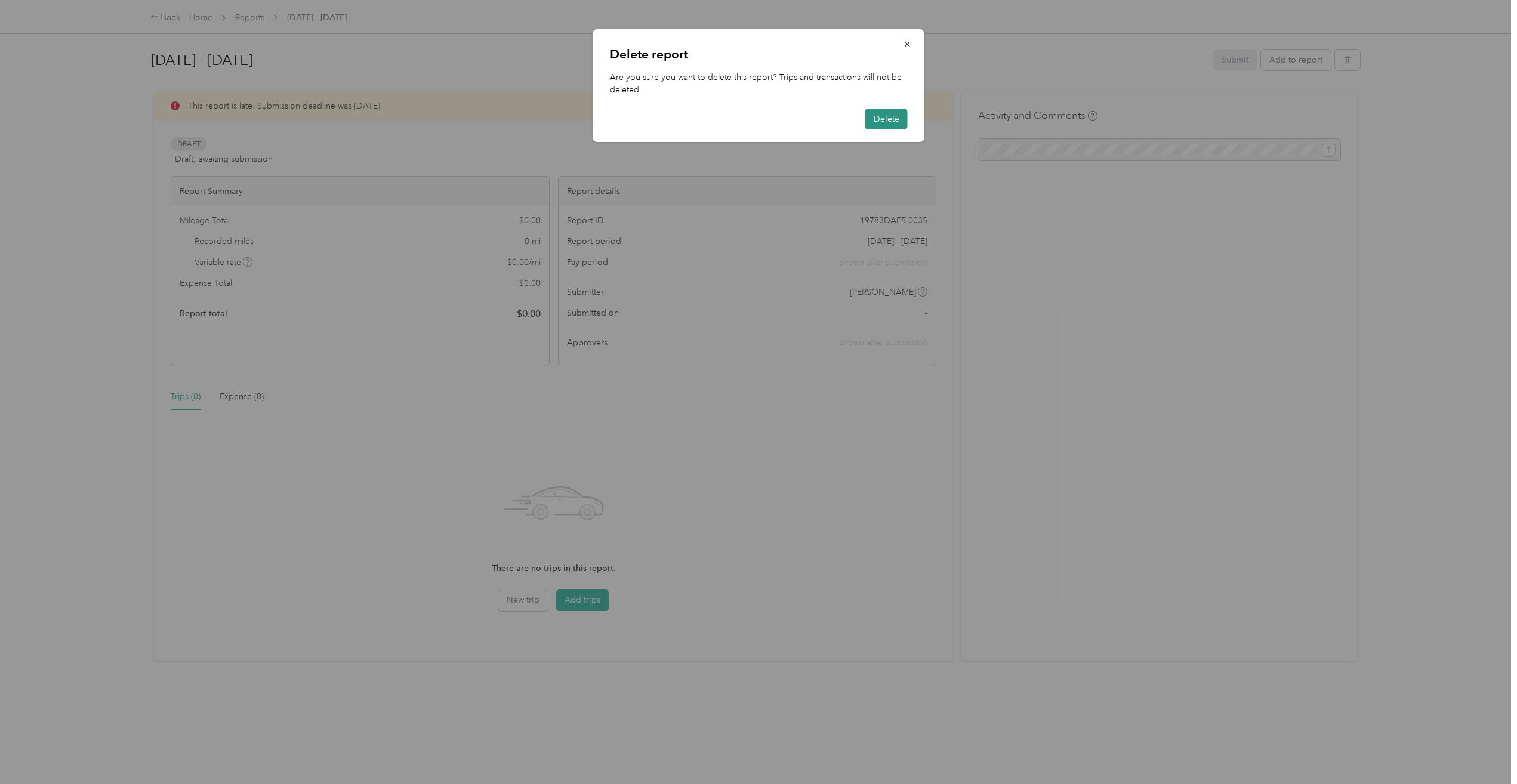
click at [879, 117] on button "Delete" at bounding box center [886, 119] width 43 height 21
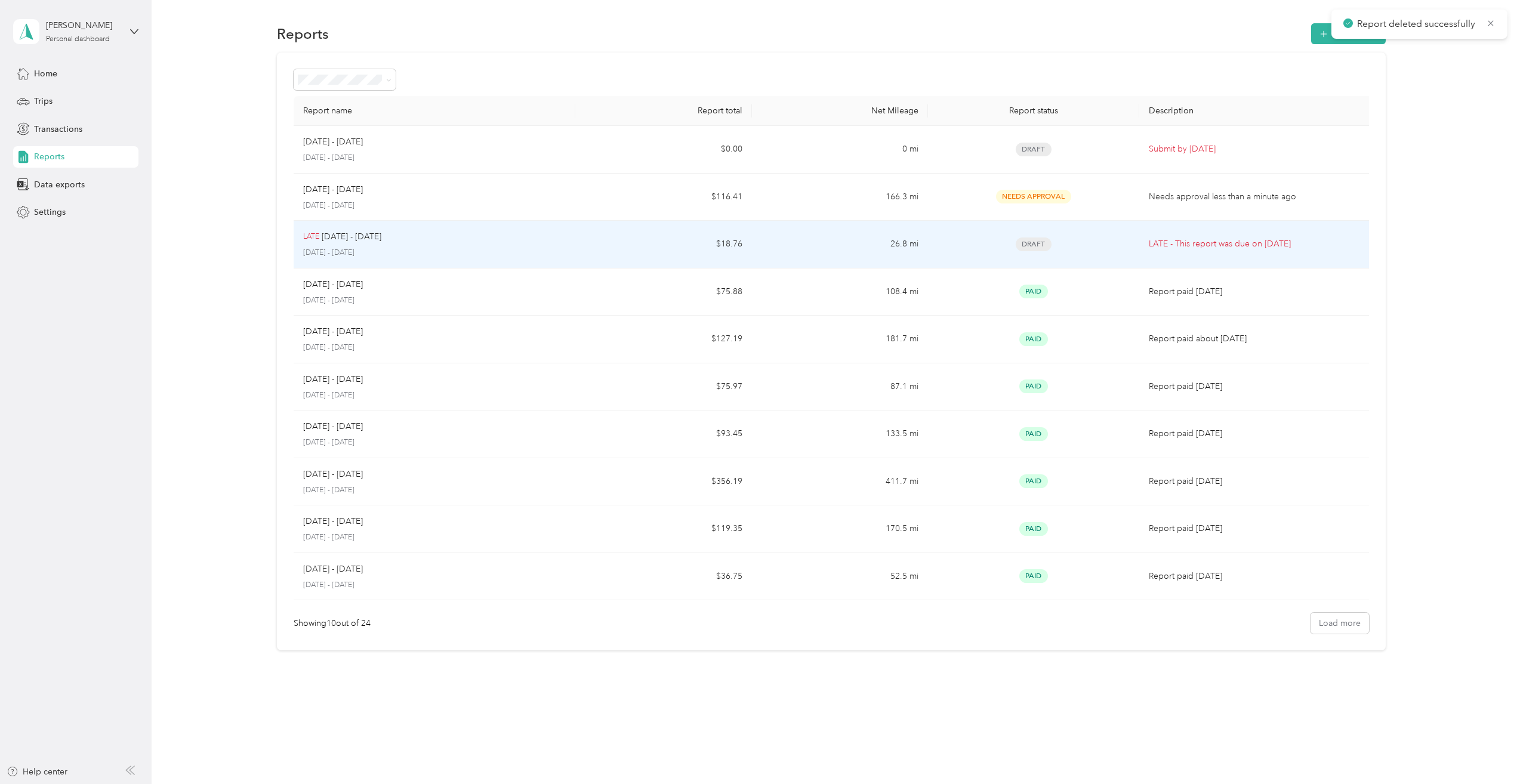
click at [1269, 240] on p "LATE - This report was due on Aug. 3, 2025" at bounding box center [1257, 244] width 216 height 13
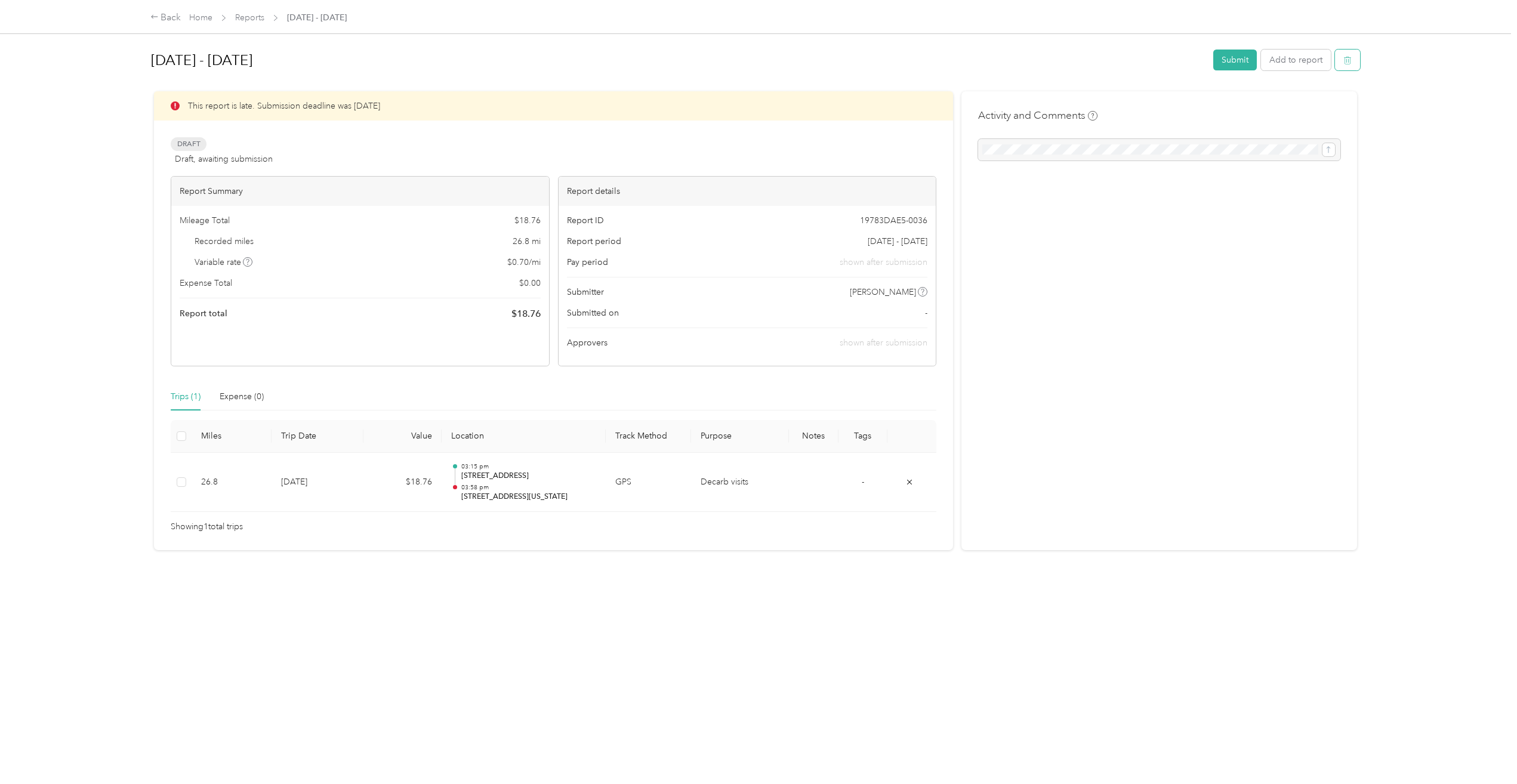
click at [1341, 65] on button "button" at bounding box center [1347, 60] width 25 height 21
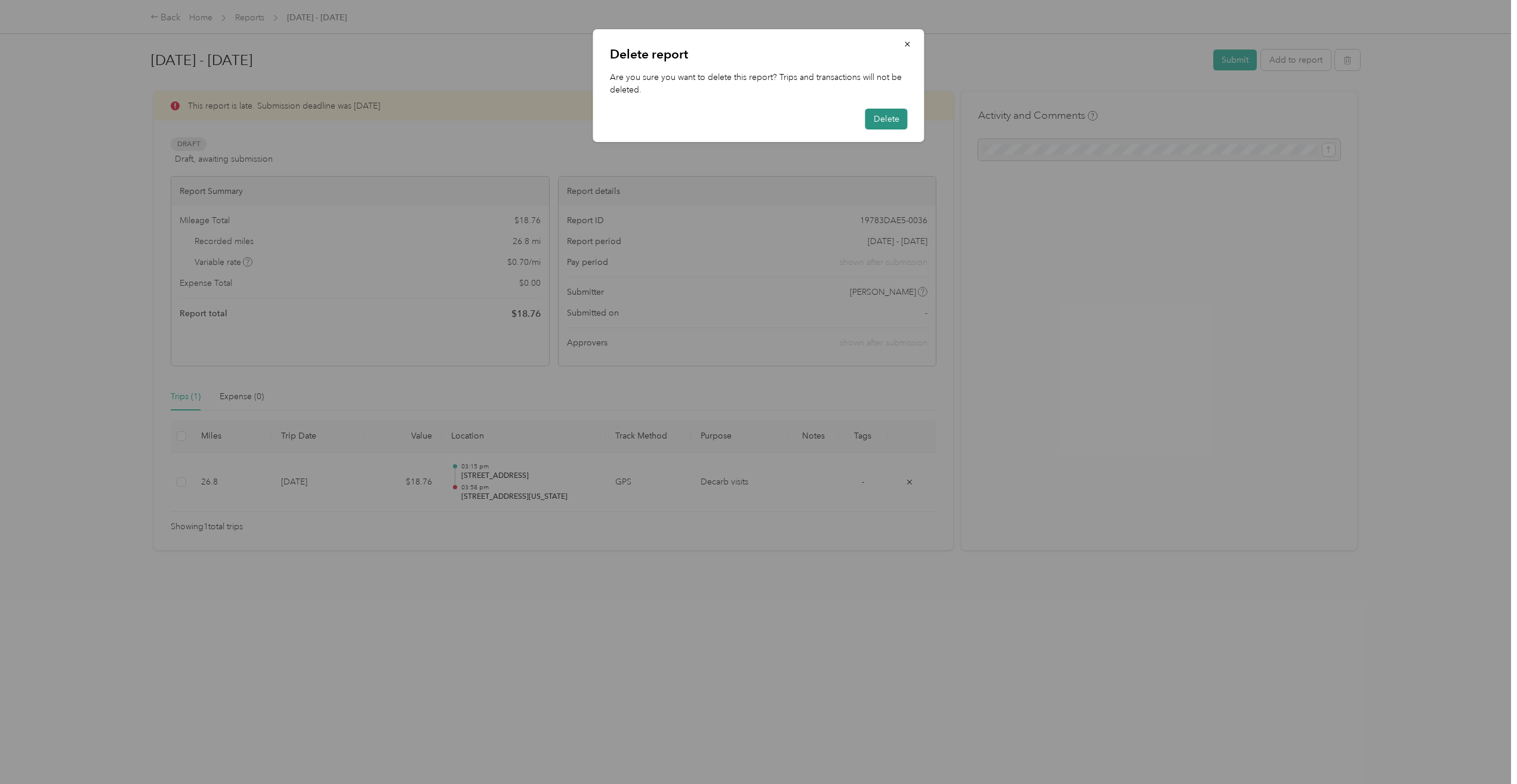
click at [882, 119] on button "Delete" at bounding box center [886, 119] width 43 height 21
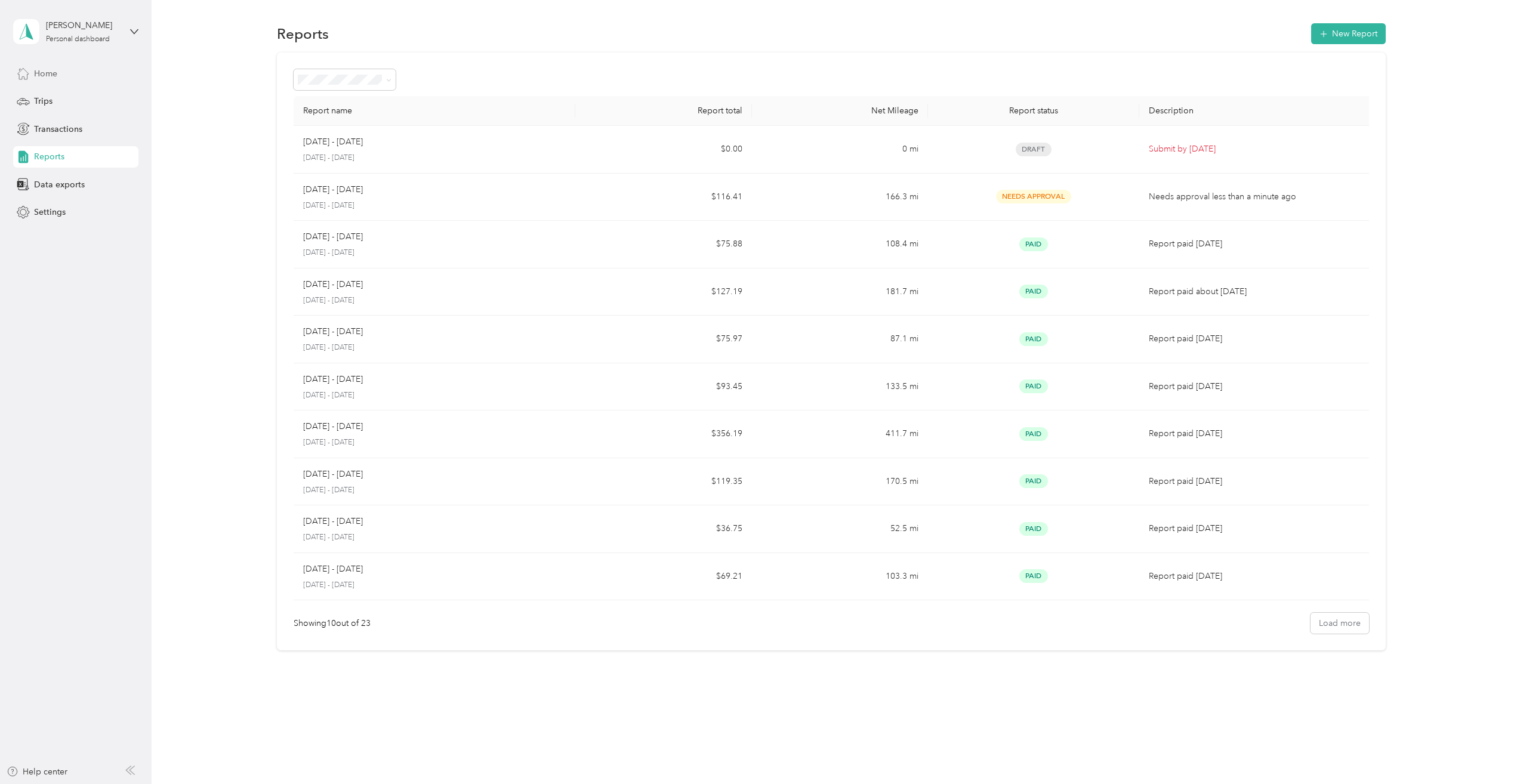
click at [62, 68] on div "Home" at bounding box center [75, 73] width 125 height 22
